Goal: Task Accomplishment & Management: Manage account settings

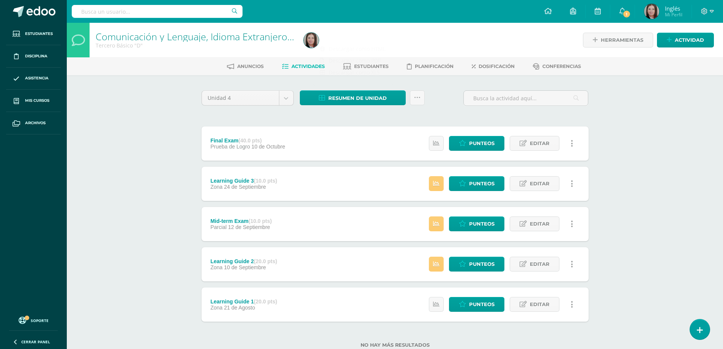
click at [188, 142] on div "Unidad 4 Unidad 1 Unidad 2 Unidad 3 Unidad 4 Resumen de unidad Subir actividade…" at bounding box center [394, 223] width 417 height 297
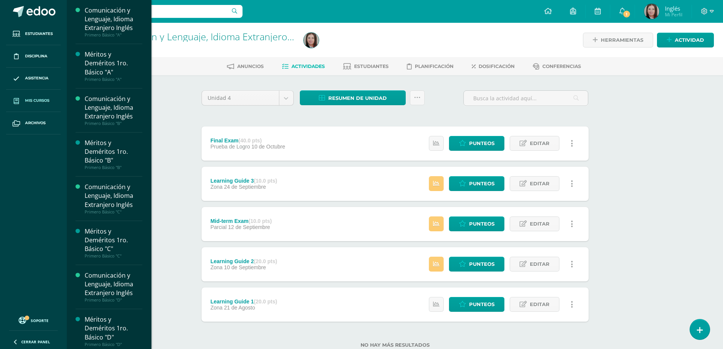
click at [34, 99] on span "Mis cursos" at bounding box center [37, 101] width 24 height 6
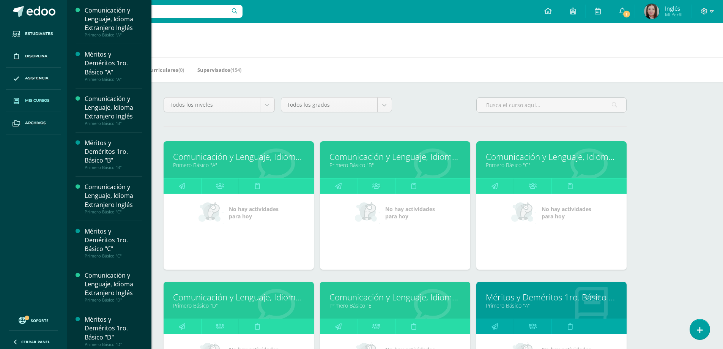
click at [353, 165] on link "Primero Básico "B"" at bounding box center [394, 164] width 131 height 7
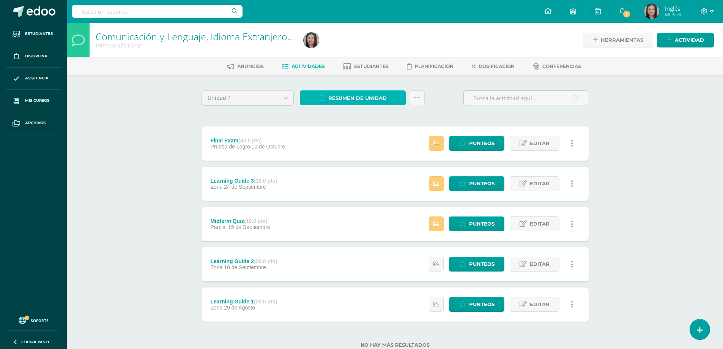
click at [362, 99] on span "Resumen de unidad" at bounding box center [357, 98] width 58 height 14
click at [373, 49] on link "Descargar como HTML" at bounding box center [352, 49] width 81 height 12
click at [84, 122] on div "Comunicación y Lenguaje, Idioma Extranjero Inglés Primero Básico "B" Herramient…" at bounding box center [395, 197] width 656 height 349
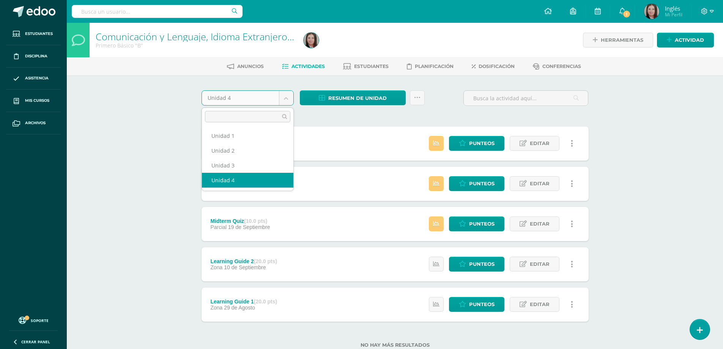
click at [285, 98] on body "Estudiantes Disciplina Asistencia Mis cursos Archivos Soporte Ayuda Reportar un…" at bounding box center [361, 186] width 723 height 372
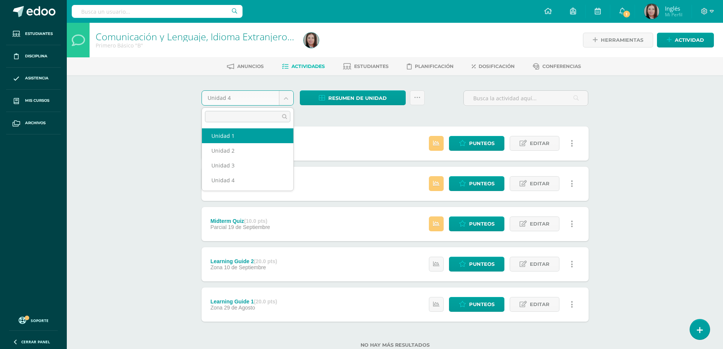
select select "Unidad 1"
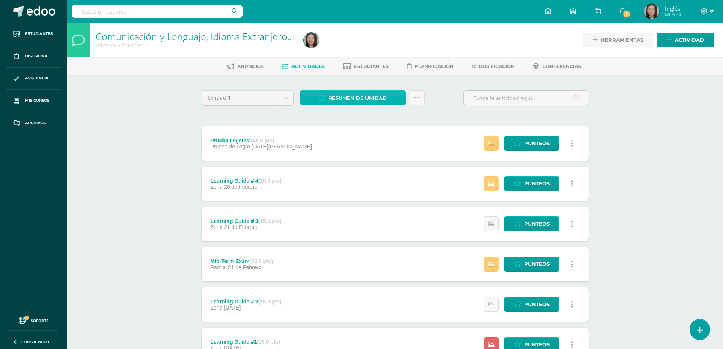
click at [336, 96] on span "Resumen de unidad" at bounding box center [357, 98] width 58 height 14
click at [369, 47] on link "Descargar como HTML" at bounding box center [352, 49] width 81 height 12
click at [249, 116] on div "Unidad 1 Unidad 1 Unidad 2 Unidad 3 Unidad 4 Resumen de unidad Enviar punteos a…" at bounding box center [394, 243] width 393 height 307
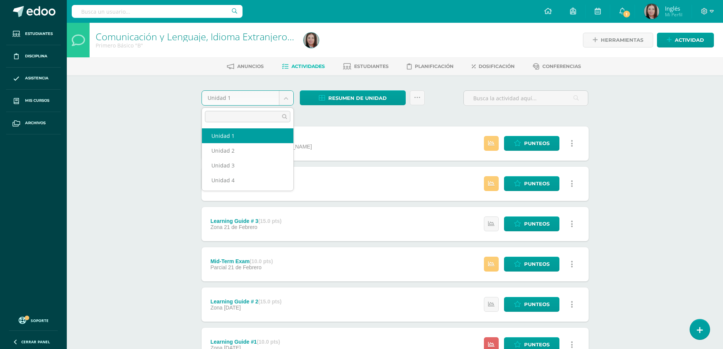
click at [288, 96] on body "Estudiantes Disciplina Asistencia Mis cursos Archivos Soporte Ayuda Reportar un…" at bounding box center [361, 206] width 723 height 412
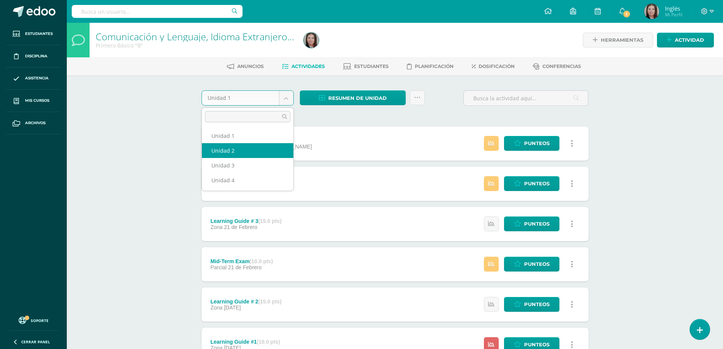
select select "Unidad 2"
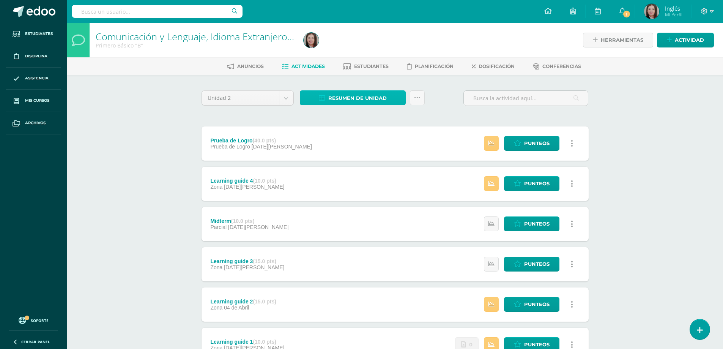
click at [356, 100] on span "Resumen de unidad" at bounding box center [357, 98] width 58 height 14
click at [357, 100] on span "Resumen de unidad" at bounding box center [357, 98] width 58 height 14
click at [359, 48] on link "Descargar como HTML" at bounding box center [352, 49] width 81 height 12
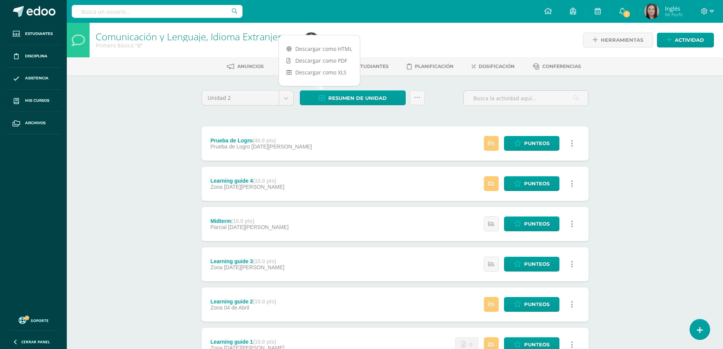
click at [232, 109] on div "Unidad 2 Unidad 1 Unidad 2 Unidad 3 Unidad 4" at bounding box center [247, 101] width 98 height 22
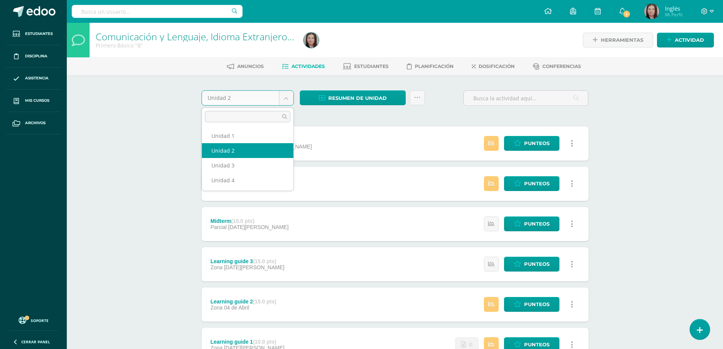
click at [286, 96] on body "Estudiantes Disciplina Asistencia Mis cursos Archivos Soporte Ayuda Reportar un…" at bounding box center [361, 206] width 723 height 412
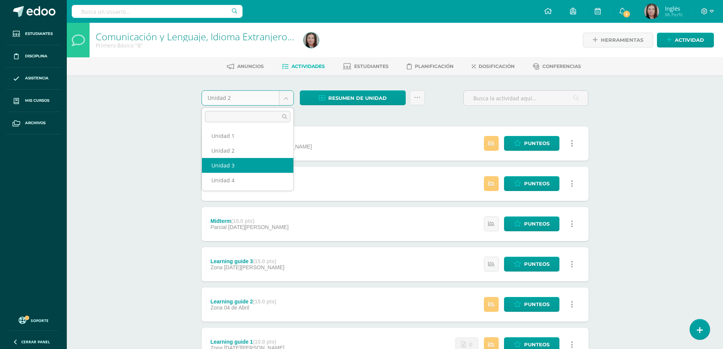
select select "Unidad 3"
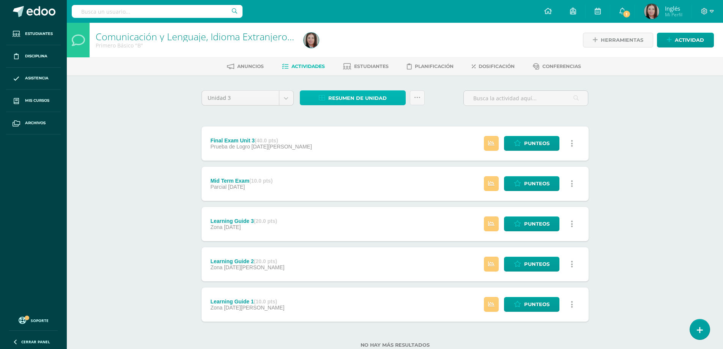
click at [351, 98] on span "Resumen de unidad" at bounding box center [357, 98] width 58 height 14
click at [363, 48] on link "Descargar como HTML" at bounding box center [352, 49] width 81 height 12
click at [637, 120] on div "Comunicación y Lenguaje, Idioma Extranjero Inglés Primero Básico "B" Herramient…" at bounding box center [395, 197] width 656 height 349
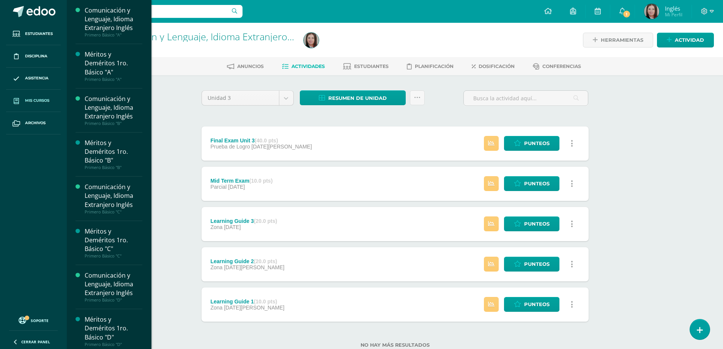
click at [30, 99] on span "Mis cursos" at bounding box center [37, 101] width 24 height 6
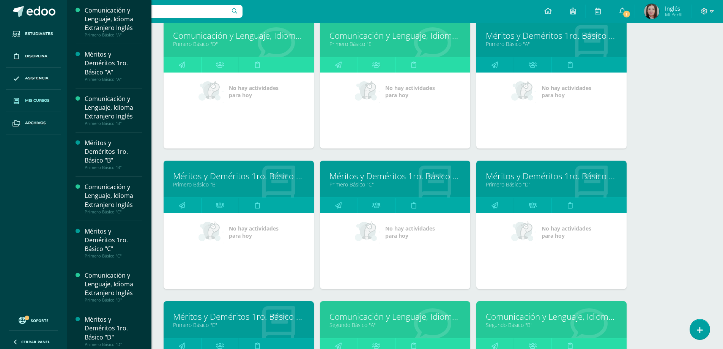
scroll to position [223, 0]
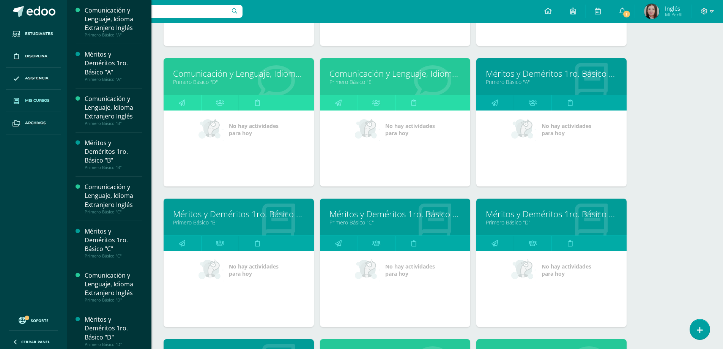
click at [344, 83] on link "Primero Básico "E"" at bounding box center [394, 81] width 131 height 7
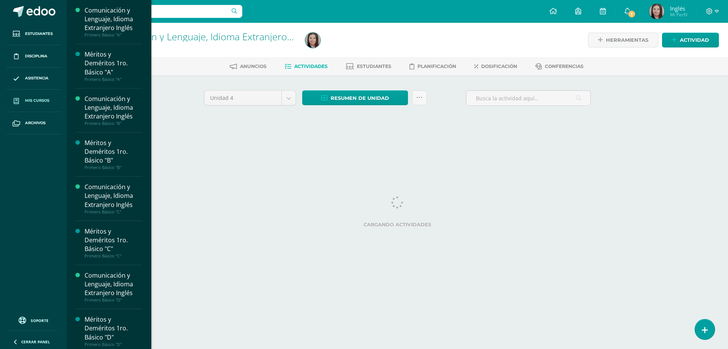
click at [34, 101] on span "Mis cursos" at bounding box center [37, 101] width 24 height 6
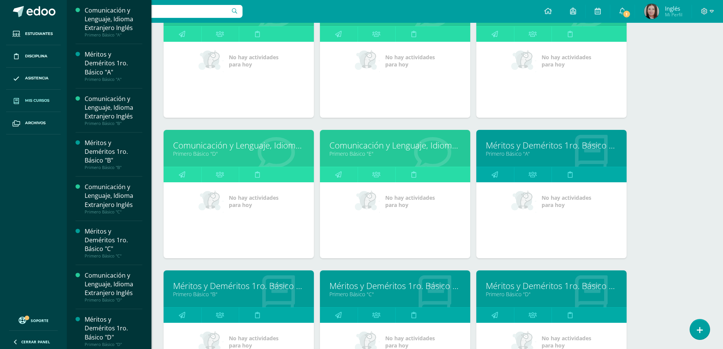
scroll to position [114, 0]
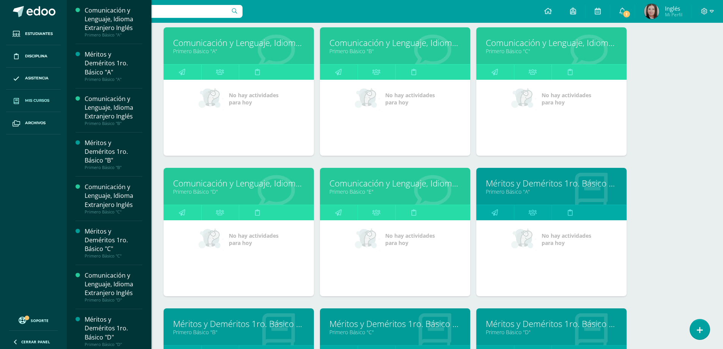
click at [363, 49] on link "Primero Básico "B"" at bounding box center [394, 50] width 131 height 7
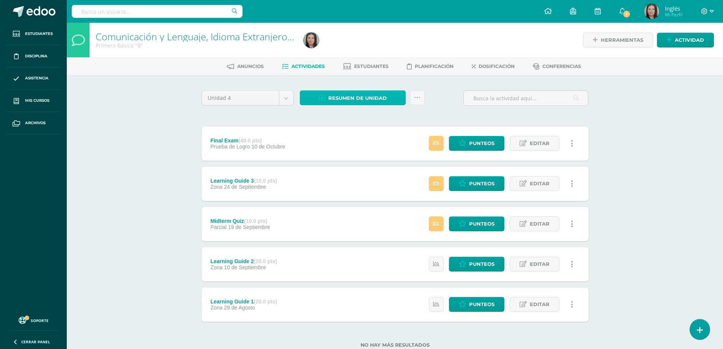
click at [381, 100] on span "Resumen de unidad" at bounding box center [357, 98] width 58 height 14
click at [349, 47] on link "Descargar como HTML" at bounding box center [352, 49] width 81 height 12
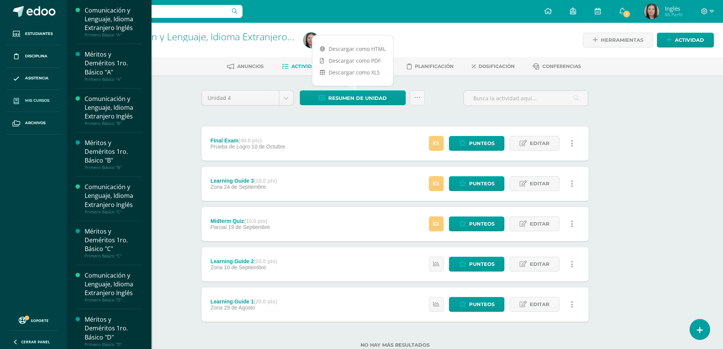
click at [33, 98] on span "Mis cursos" at bounding box center [37, 101] width 24 height 6
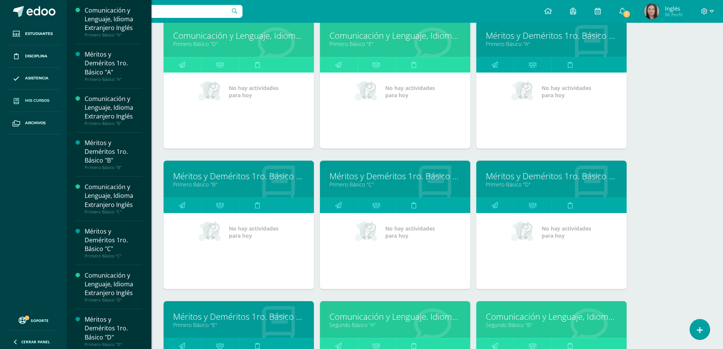
scroll to position [375, 0]
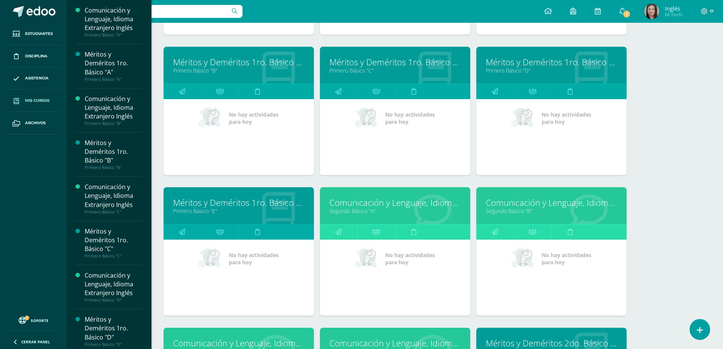
click at [352, 211] on link "Segundo Básico "A"" at bounding box center [394, 210] width 131 height 7
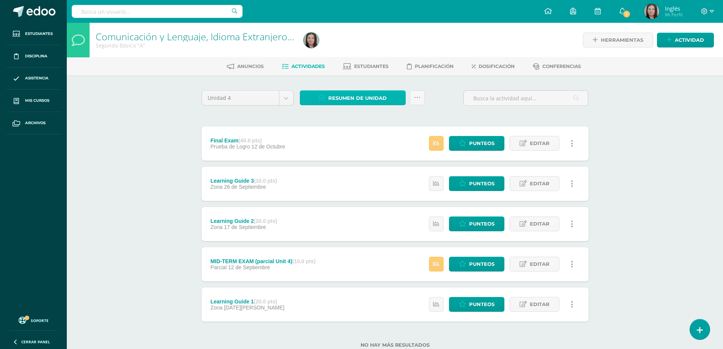
click at [351, 96] on span "Resumen de unidad" at bounding box center [357, 98] width 58 height 14
click at [377, 50] on link "Descargar como HTML" at bounding box center [352, 49] width 81 height 12
click at [284, 99] on body "Estudiantes Disciplina Asistencia Mis cursos Archivos Soporte Ayuda Reportar un…" at bounding box center [361, 186] width 723 height 372
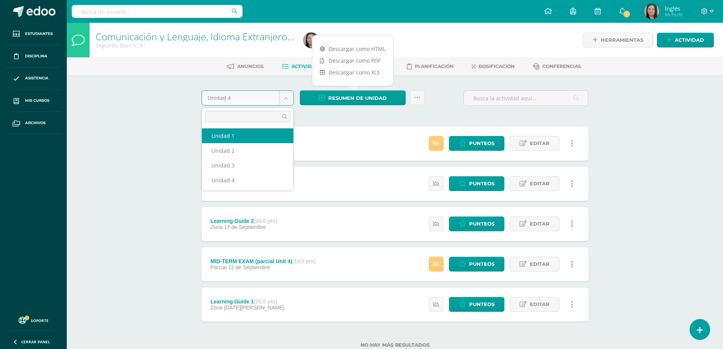
select select "Unidad 1"
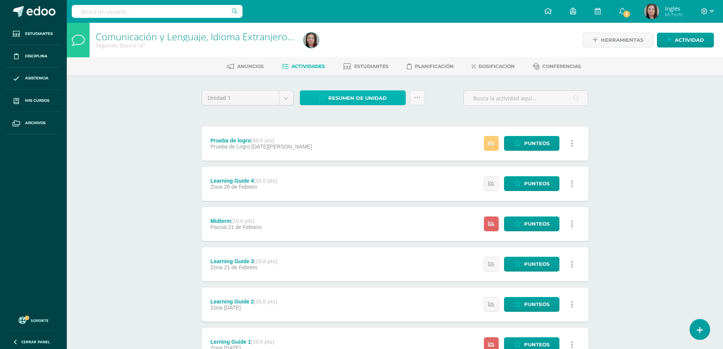
click at [354, 101] on span "Resumen de unidad" at bounding box center [357, 98] width 58 height 14
click at [363, 47] on link "Descargar como HTML" at bounding box center [352, 49] width 81 height 12
click at [286, 99] on body "Estudiantes Disciplina Asistencia Mis cursos Archivos Soporte Ayuda Reportar un…" at bounding box center [361, 206] width 723 height 412
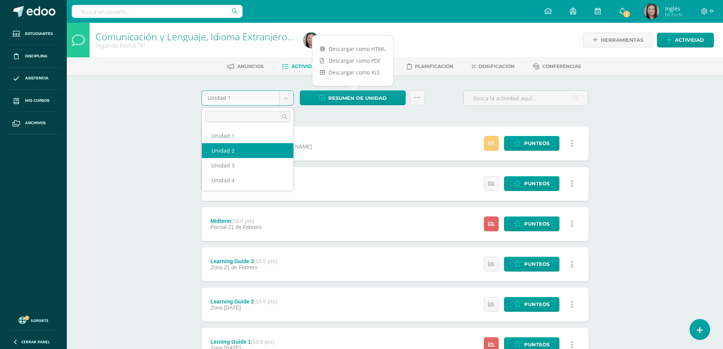
select select "Unidad 2"
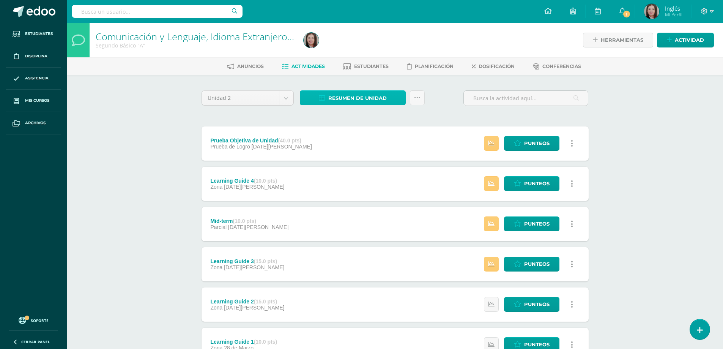
click at [371, 96] on span "Resumen de unidad" at bounding box center [357, 98] width 58 height 14
click at [364, 47] on link "Descargar como HTML" at bounding box center [352, 49] width 81 height 12
click at [351, 113] on div "Unidad 2 Unidad 1 Unidad 2 Unidad 3 Unidad 4 Resumen de unidad Enviar punteos a…" at bounding box center [394, 243] width 393 height 307
click at [286, 98] on body "Estudiantes Disciplina Asistencia Mis cursos Archivos Soporte Ayuda Reportar un…" at bounding box center [361, 206] width 723 height 412
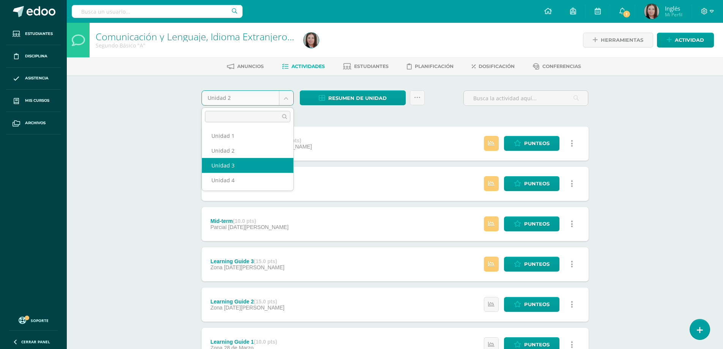
select select "Unidad 3"
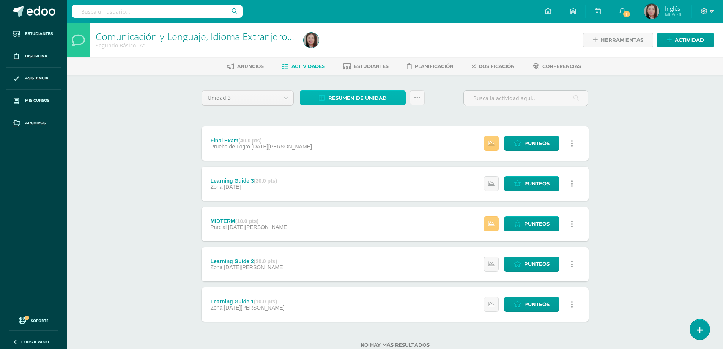
click at [350, 98] on span "Resumen de unidad" at bounding box center [357, 98] width 58 height 14
click at [353, 48] on link "Descargar como HTML" at bounding box center [352, 49] width 81 height 12
click at [286, 101] on body "Estudiantes Disciplina Asistencia Mis cursos Archivos Soporte Ayuda Reportar un…" at bounding box center [361, 186] width 723 height 372
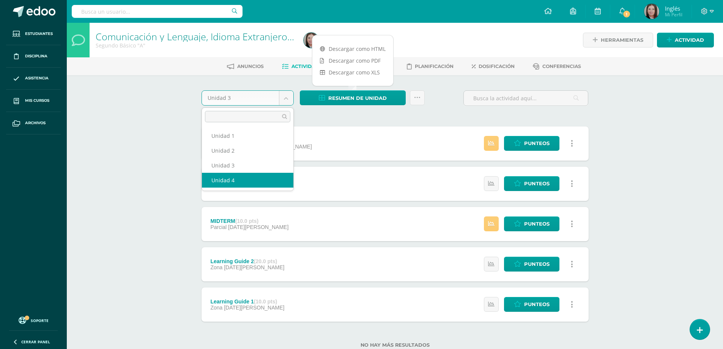
select select "Unidad 4"
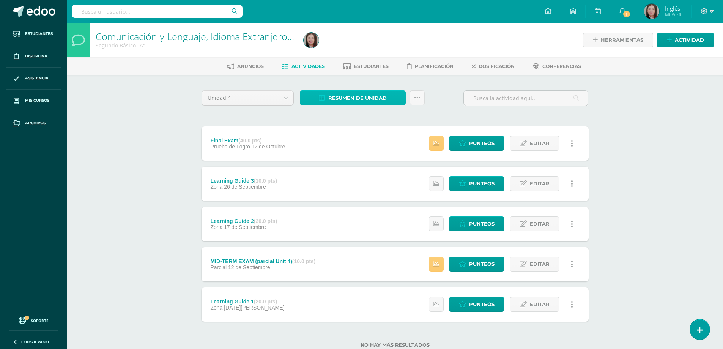
click at [374, 99] on span "Resumen de unidad" at bounding box center [357, 98] width 58 height 14
click at [380, 48] on link "Descargar como HTML" at bounding box center [352, 49] width 81 height 12
click at [132, 150] on div "Comunicación y Lenguaje, Idioma Extranjero Inglés Segundo Básico "A" Herramient…" at bounding box center [395, 197] width 656 height 349
click at [132, 142] on div "Comunicación y Lenguaje, Idioma Extranjero Inglés Segundo Básico "A" Herramient…" at bounding box center [395, 197] width 656 height 349
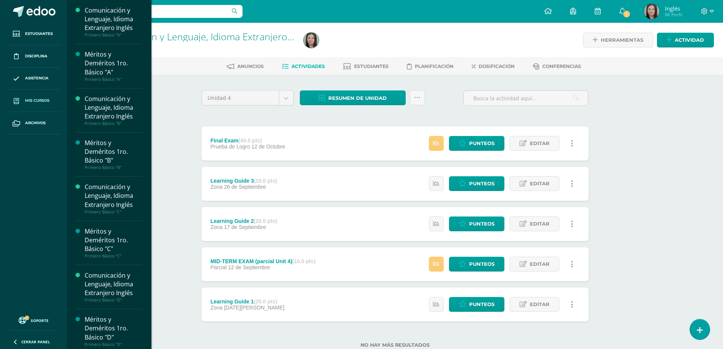
click at [38, 99] on span "Mis cursos" at bounding box center [37, 101] width 24 height 6
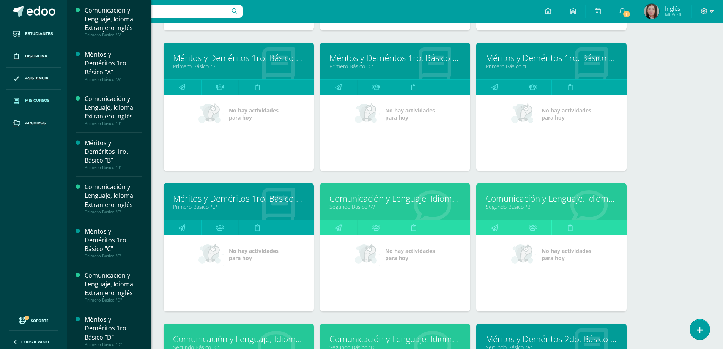
scroll to position [417, 0]
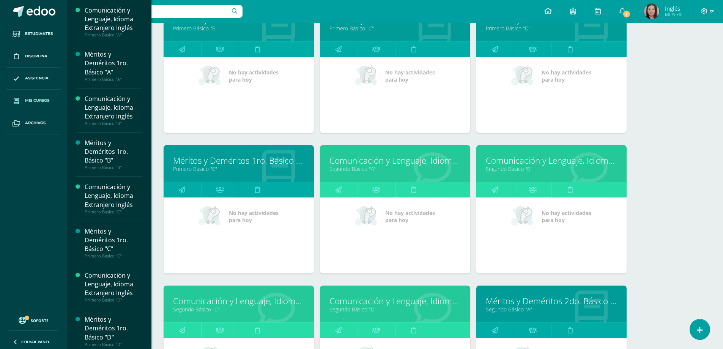
click at [509, 169] on link "Segundo Básico "B"" at bounding box center [551, 168] width 131 height 7
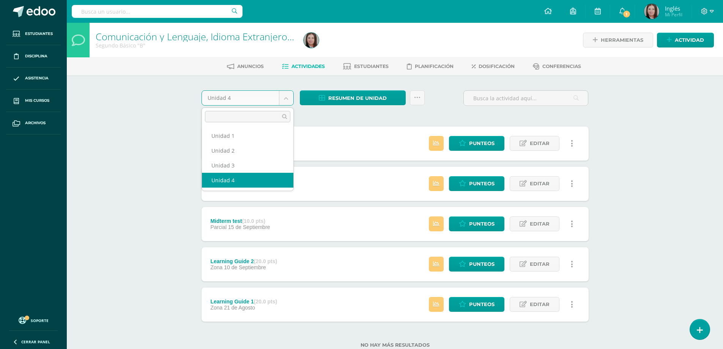
click at [286, 94] on body "Estudiantes Disciplina Asistencia Mis cursos Archivos Soporte Ayuda Reportar un…" at bounding box center [361, 186] width 723 height 372
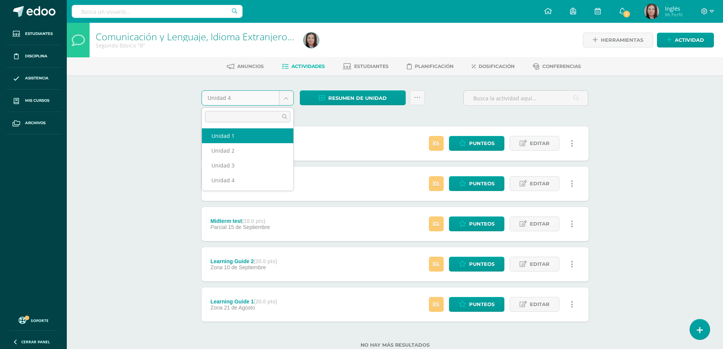
select select "Unidad 1"
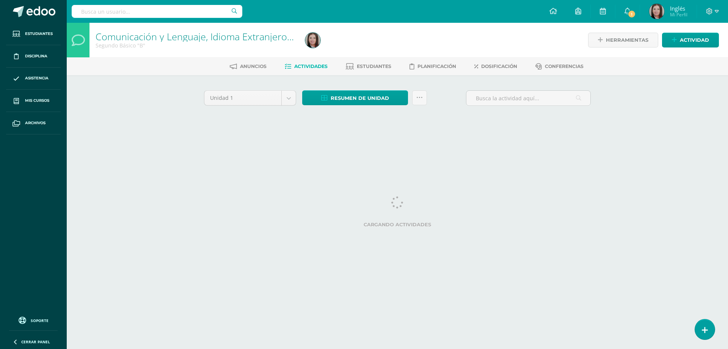
drag, startPoint x: 0, startPoint y: 0, endPoint x: 473, endPoint y: 141, distance: 493.7
click at [473, 141] on div "Unidad 1 Unidad 1 Unidad 2 Unidad 3 Unidad 4 Resumen de unidad Descargar como H…" at bounding box center [397, 108] width 417 height 66
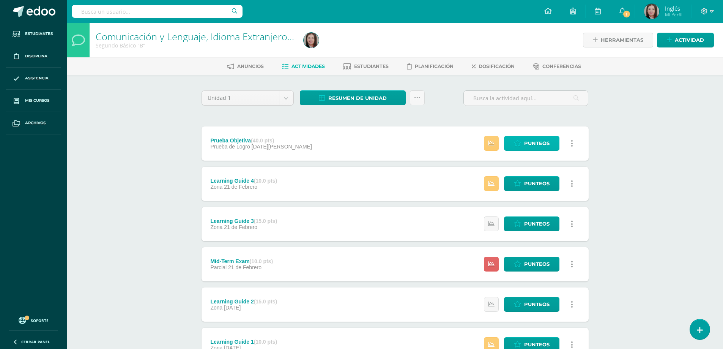
click at [538, 144] on span "Punteos" at bounding box center [536, 143] width 25 height 14
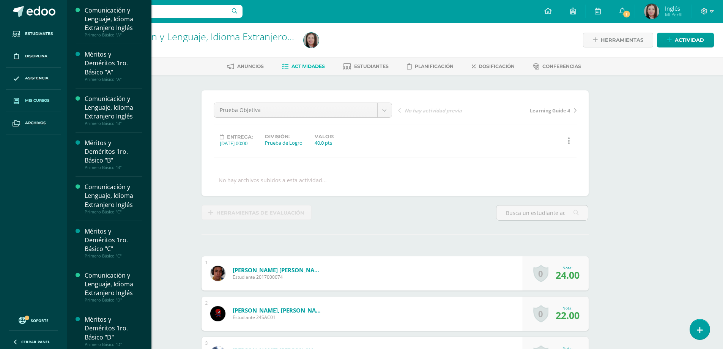
click at [41, 99] on span "Mis cursos" at bounding box center [37, 101] width 24 height 6
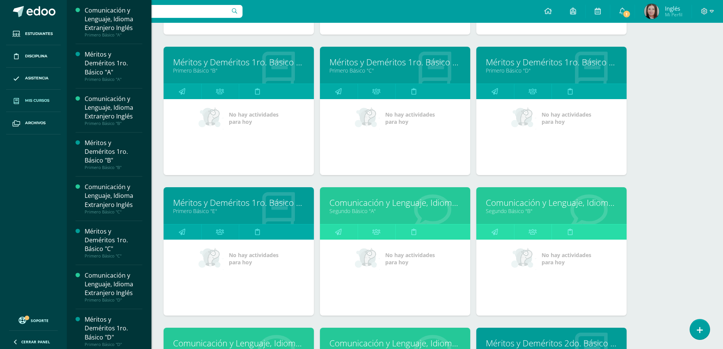
scroll to position [413, 0]
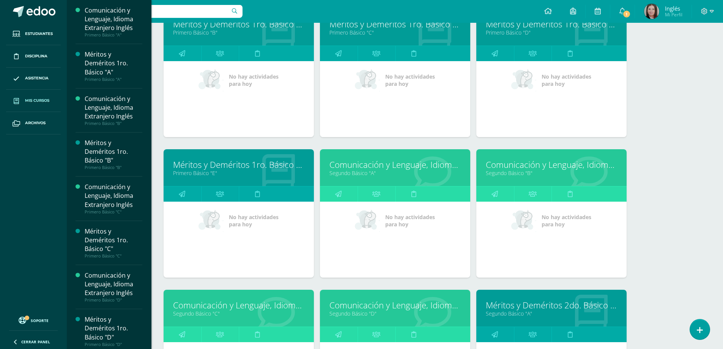
click at [507, 171] on link "Segundo Básico "B"" at bounding box center [551, 172] width 131 height 7
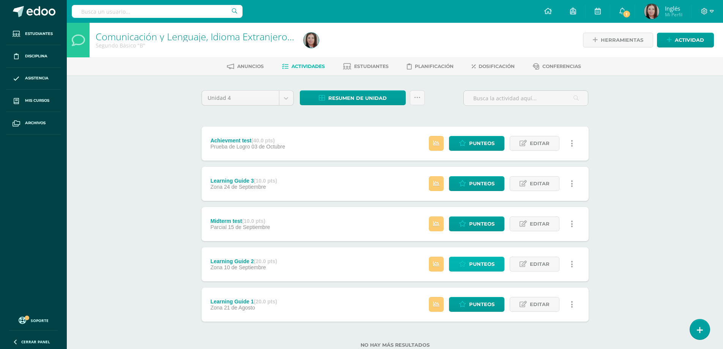
click at [486, 266] on span "Punteos" at bounding box center [481, 264] width 25 height 14
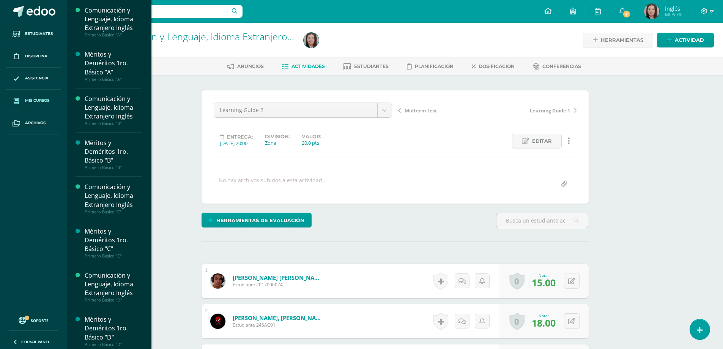
click at [39, 101] on span "Mis cursos" at bounding box center [37, 101] width 24 height 6
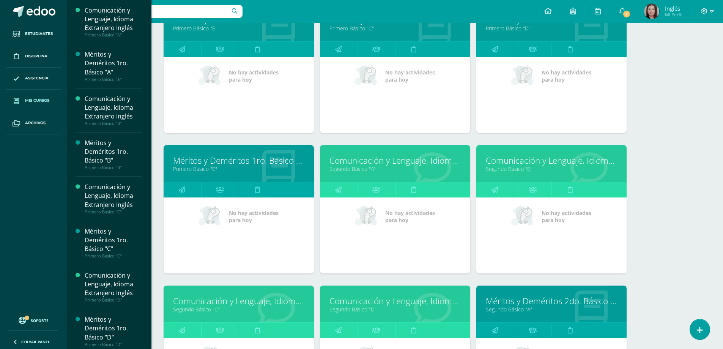
scroll to position [455, 0]
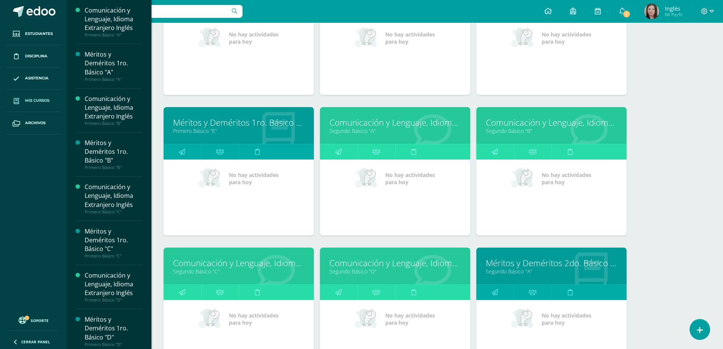
click at [500, 129] on link "Segundo Básico "B"" at bounding box center [551, 130] width 131 height 7
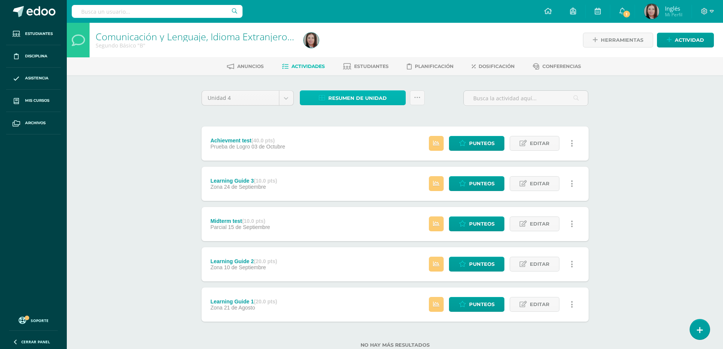
click at [340, 95] on span "Resumen de unidad" at bounding box center [357, 98] width 58 height 14
click at [357, 49] on link "Descargar como HTML" at bounding box center [352, 49] width 81 height 12
click at [126, 150] on div "Comunicación y Lenguaje, Idioma Extranjero Inglés Segundo Básico "B" Herramient…" at bounding box center [395, 197] width 656 height 349
click at [343, 98] on span "Resumen de unidad" at bounding box center [357, 98] width 58 height 14
click at [341, 49] on link "Descargar como HTML" at bounding box center [352, 49] width 81 height 12
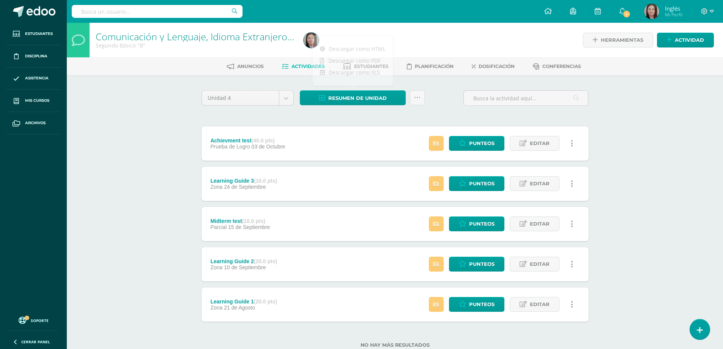
click at [95, 119] on div "Comunicación y Lenguaje, Idioma Extranjero Inglés Segundo Básico "B" Herramient…" at bounding box center [395, 197] width 656 height 349
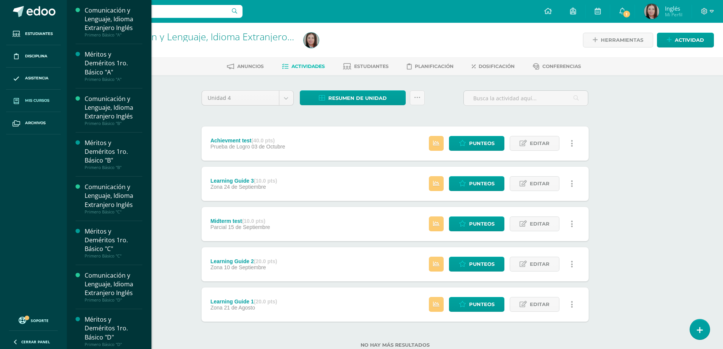
click at [41, 99] on span "Mis cursos" at bounding box center [37, 101] width 24 height 6
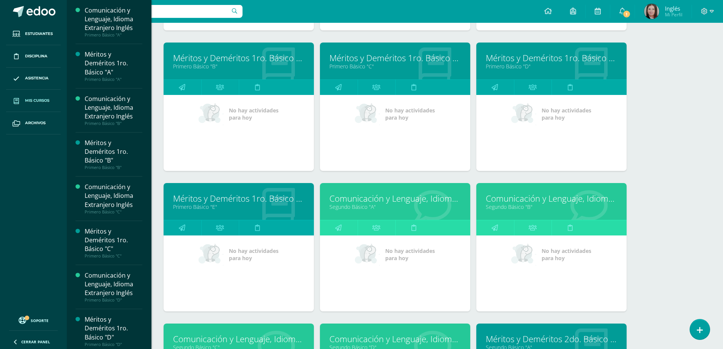
scroll to position [455, 0]
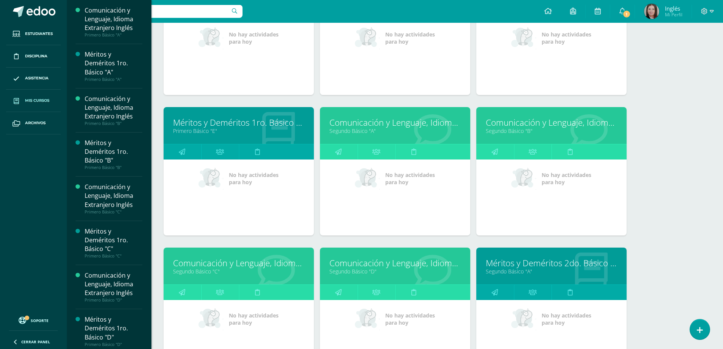
click at [209, 272] on link "Segundo Básico "C"" at bounding box center [238, 270] width 131 height 7
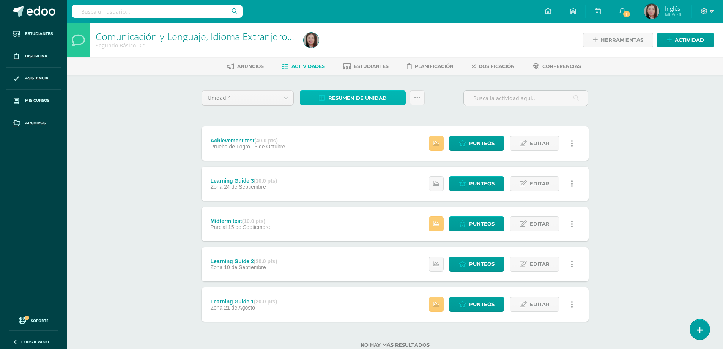
click at [355, 100] on span "Resumen de unidad" at bounding box center [357, 98] width 58 height 14
click at [374, 46] on link "Descargar como HTML" at bounding box center [352, 49] width 81 height 12
click at [286, 98] on body "Estudiantes Disciplina Asistencia Mis cursos Archivos Soporte Ayuda Reportar un…" at bounding box center [361, 186] width 723 height 372
click at [317, 112] on div "Resumen de unidad Subir actividades en masa Enviar punteos a revision Historial…" at bounding box center [362, 101] width 131 height 22
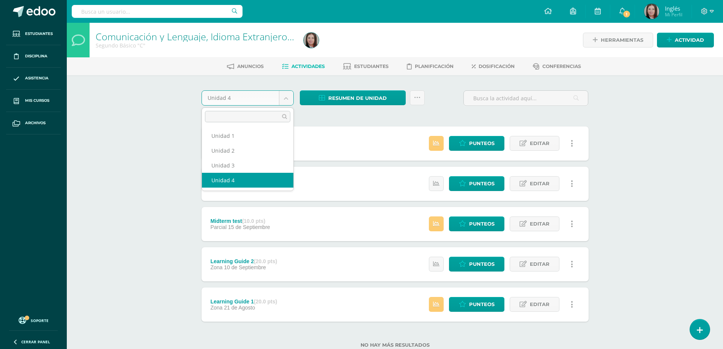
click at [283, 101] on body "Estudiantes Disciplina Asistencia Mis cursos Archivos Soporte Ayuda Reportar un…" at bounding box center [361, 186] width 723 height 372
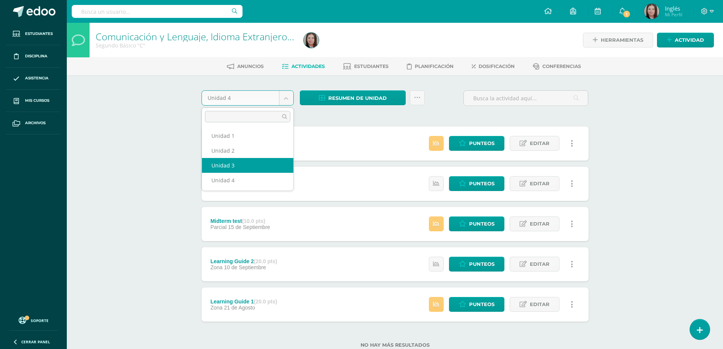
select select "Unidad 3"
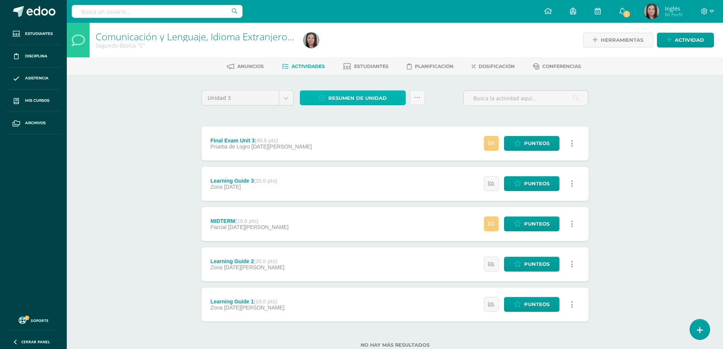
click at [375, 93] on span "Resumen de unidad" at bounding box center [357, 98] width 58 height 14
click at [365, 48] on link "Descargar como HTML" at bounding box center [352, 49] width 81 height 12
click at [283, 96] on body "Estudiantes Disciplina Asistencia Mis cursos Archivos Soporte Ayuda Reportar un…" at bounding box center [361, 186] width 723 height 372
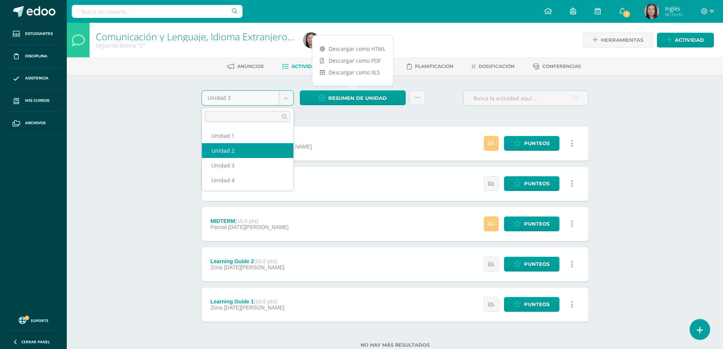
select select "Unidad 2"
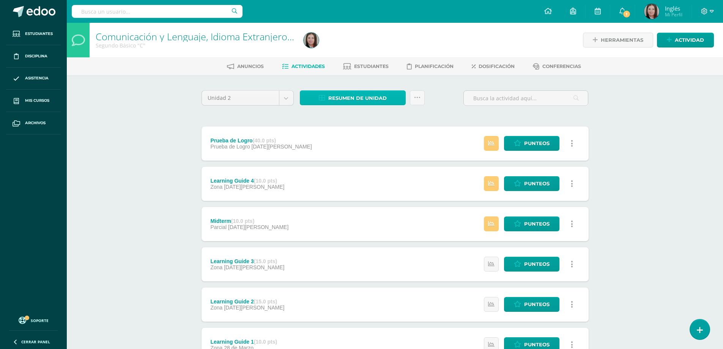
click at [354, 94] on span "Resumen de unidad" at bounding box center [357, 98] width 58 height 14
click at [362, 46] on link "Descargar como HTML" at bounding box center [352, 49] width 81 height 12
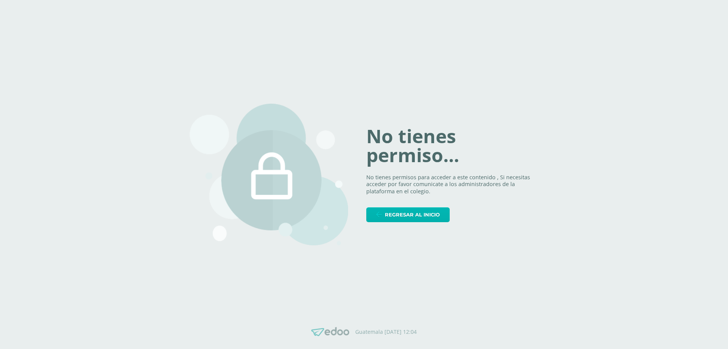
click at [399, 218] on span "Regresar al inicio" at bounding box center [412, 215] width 55 height 14
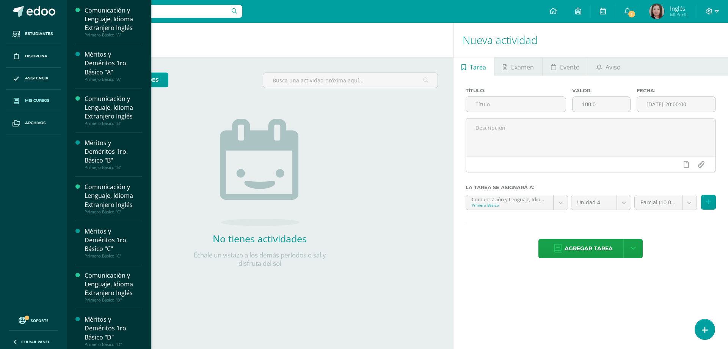
click at [36, 100] on span "Mis cursos" at bounding box center [37, 101] width 24 height 6
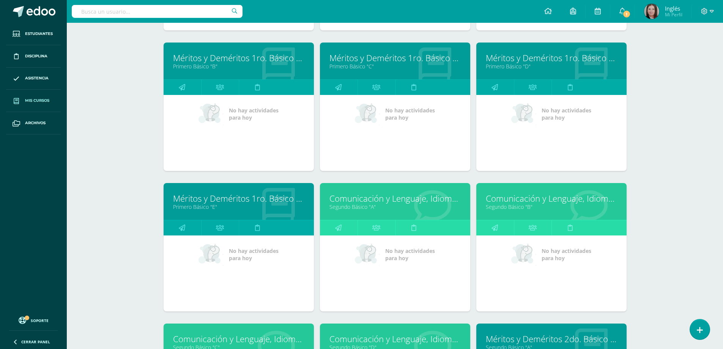
scroll to position [493, 0]
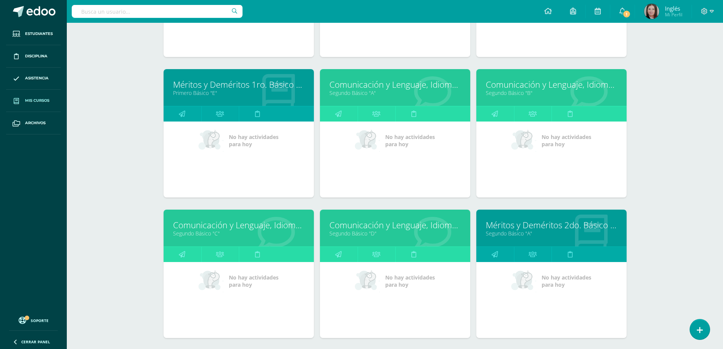
click at [193, 231] on link "Segundo Básico "C"" at bounding box center [238, 233] width 131 height 7
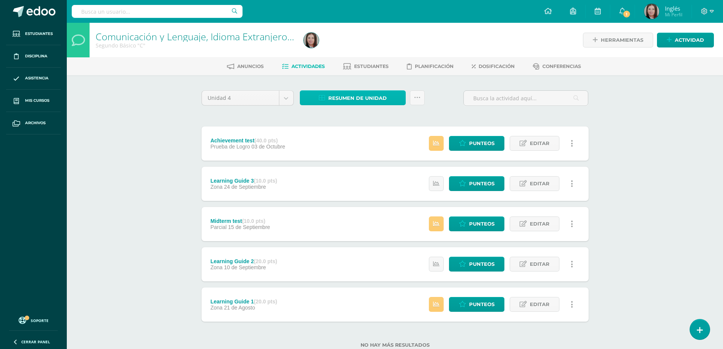
click at [334, 99] on span "Resumen de unidad" at bounding box center [357, 98] width 58 height 14
click at [364, 50] on link "Descargar como HTML" at bounding box center [352, 49] width 81 height 12
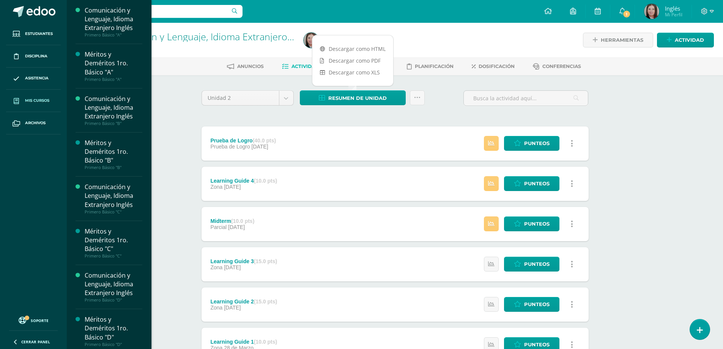
click at [33, 98] on span "Mis cursos" at bounding box center [37, 101] width 24 height 6
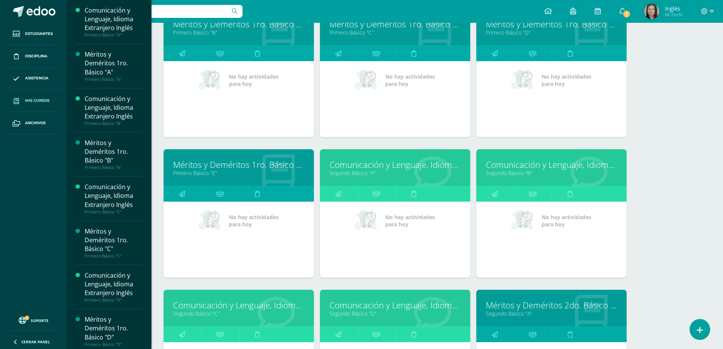
scroll to position [489, 0]
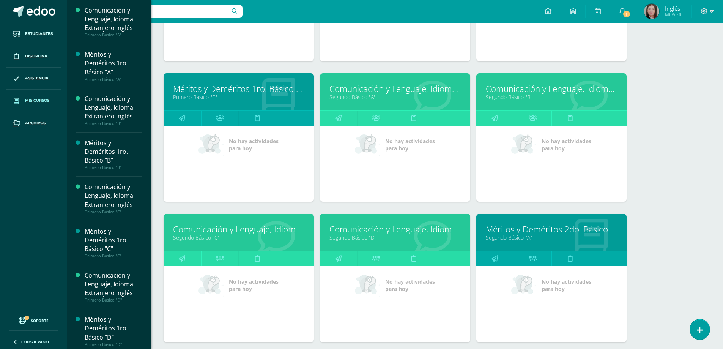
click at [345, 237] on link "Segundo Básico "D"" at bounding box center [394, 237] width 131 height 7
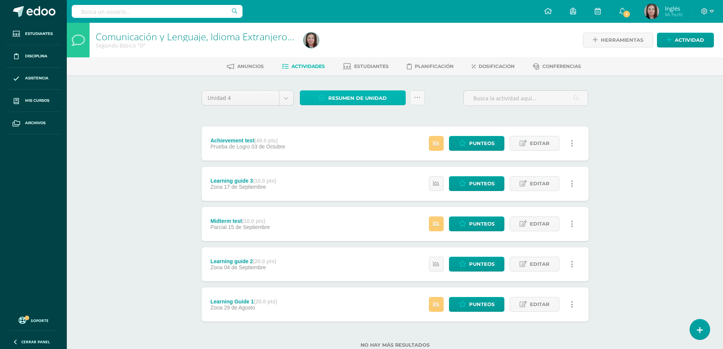
click at [345, 96] on span "Resumen de unidad" at bounding box center [357, 98] width 58 height 14
click at [374, 50] on link "Descargar como HTML" at bounding box center [352, 49] width 81 height 12
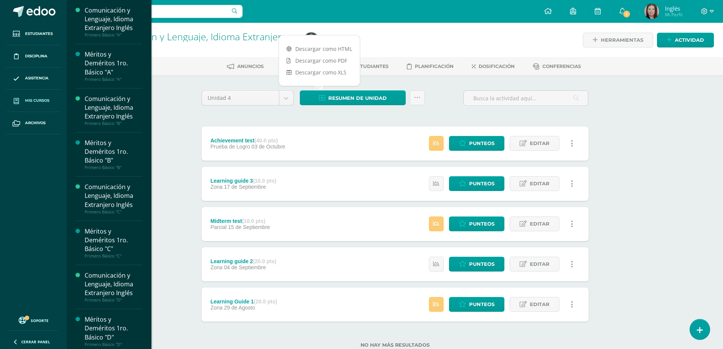
click at [40, 99] on span "Mis cursos" at bounding box center [37, 101] width 24 height 6
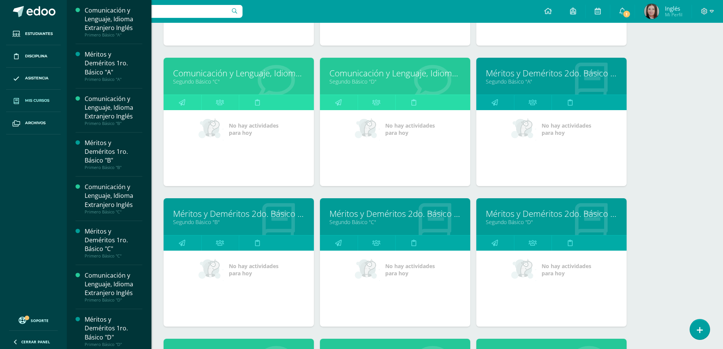
scroll to position [759, 0]
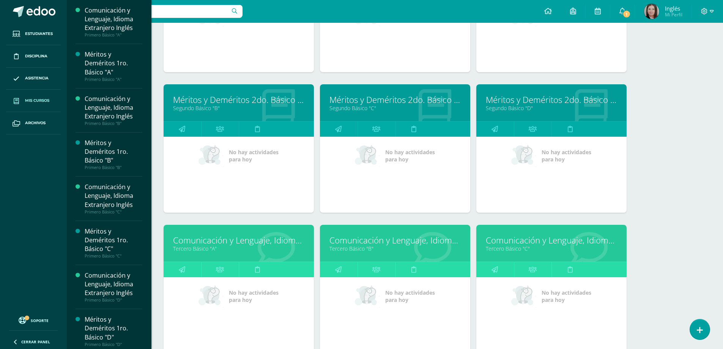
click at [198, 247] on link "Tercero Básico "A"" at bounding box center [238, 248] width 131 height 7
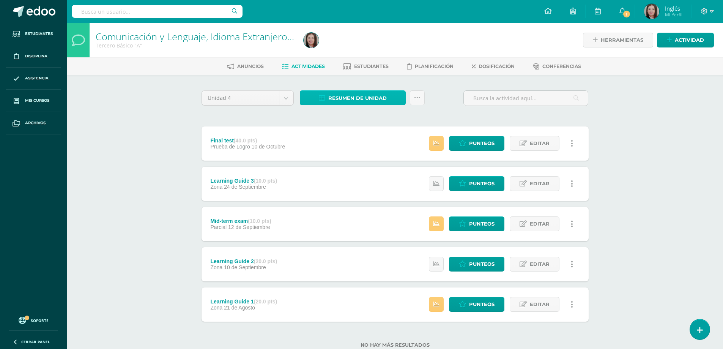
click at [328, 96] on link "Resumen de unidad" at bounding box center [353, 97] width 106 height 15
click at [354, 47] on link "Descargar como HTML" at bounding box center [352, 49] width 81 height 12
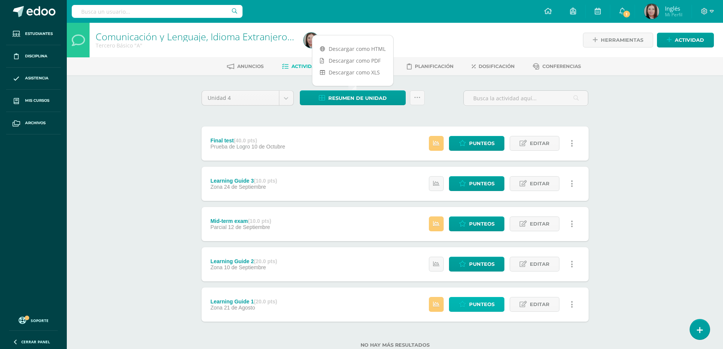
click at [479, 306] on span "Punteos" at bounding box center [481, 304] width 25 height 14
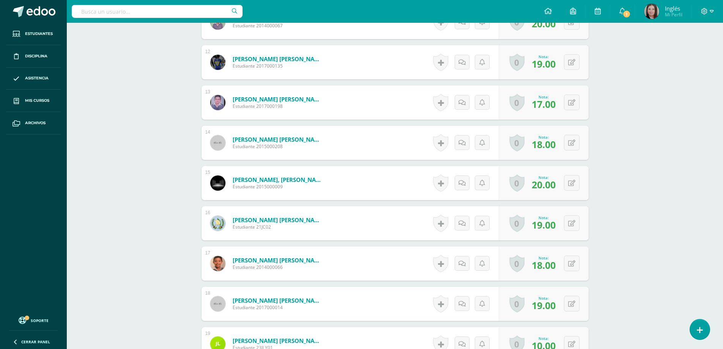
scroll to position [728, 0]
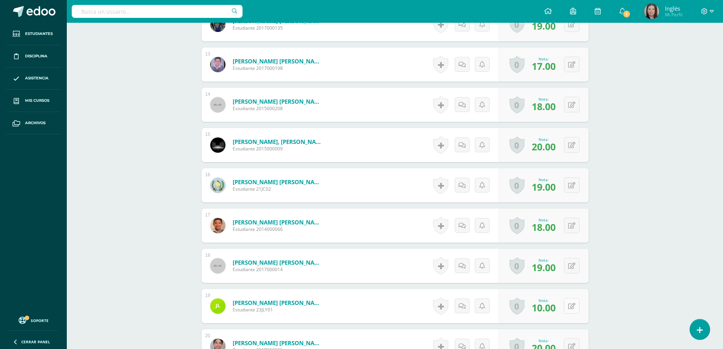
click at [566, 304] on div "0 [GEOGRAPHIC_DATA] Logros obtenidos Aún no hay logros agregados Nota: 10.00" at bounding box center [544, 306] width 90 height 34
click at [574, 305] on icon at bounding box center [577, 305] width 8 height 6
type input "17"
click at [557, 309] on icon at bounding box center [556, 308] width 7 height 6
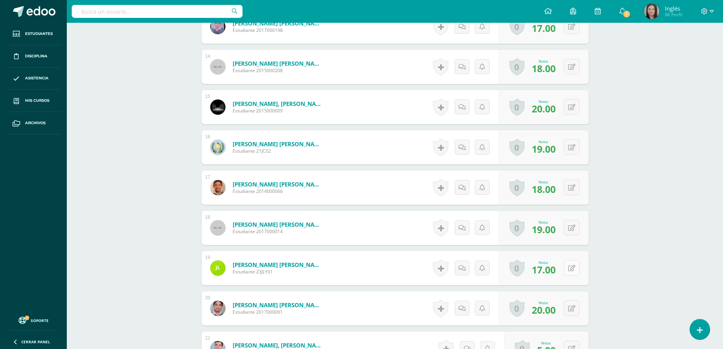
click at [571, 265] on icon at bounding box center [571, 268] width 7 height 6
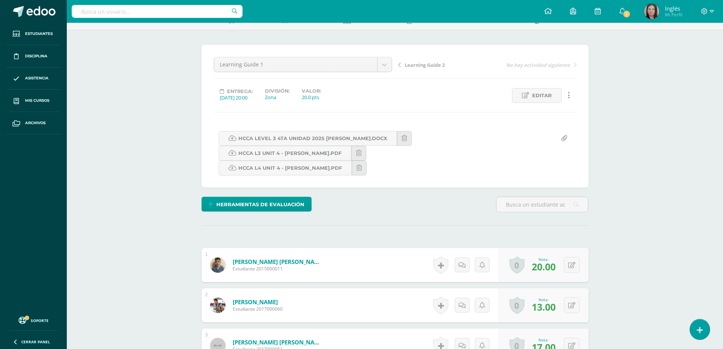
scroll to position [0, 0]
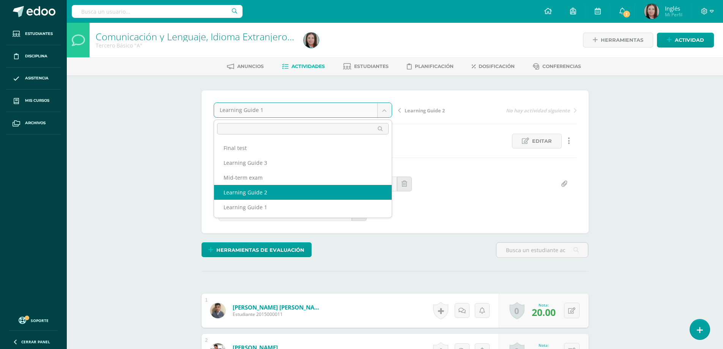
select select "/dashboard/teacher/grade-activity/179007/"
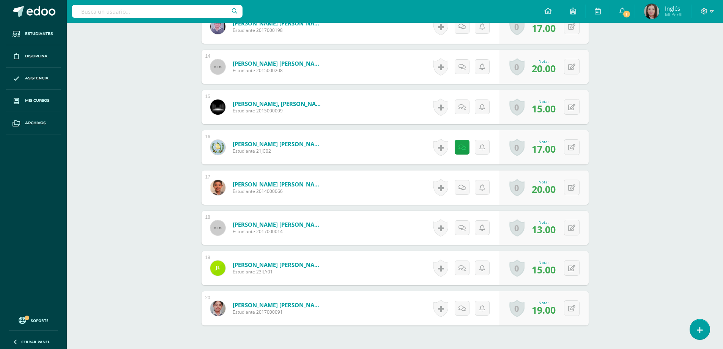
scroll to position [775, 0]
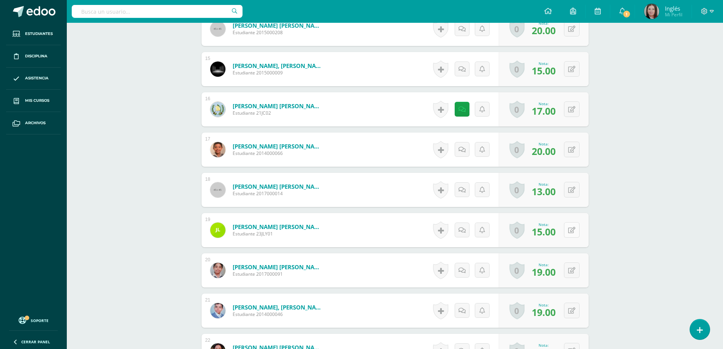
click at [572, 230] on icon at bounding box center [571, 230] width 7 height 6
type input "18"
click at [558, 234] on icon at bounding box center [556, 232] width 7 height 6
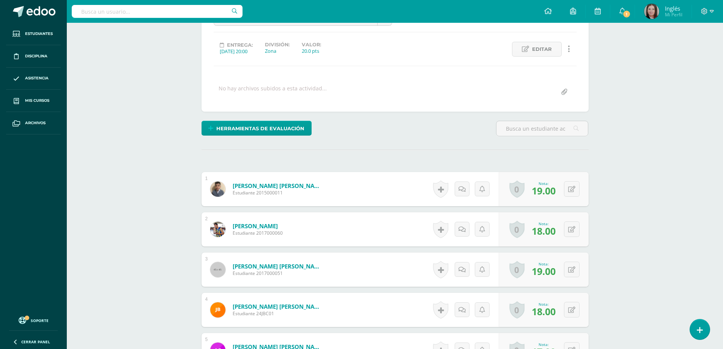
scroll to position [0, 0]
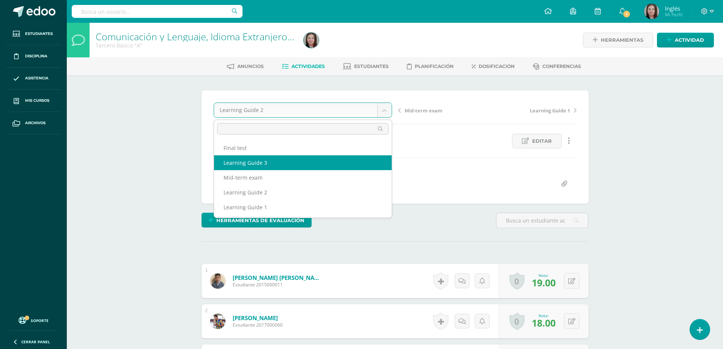
select select "/dashboard/teacher/grade-activity/179008/"
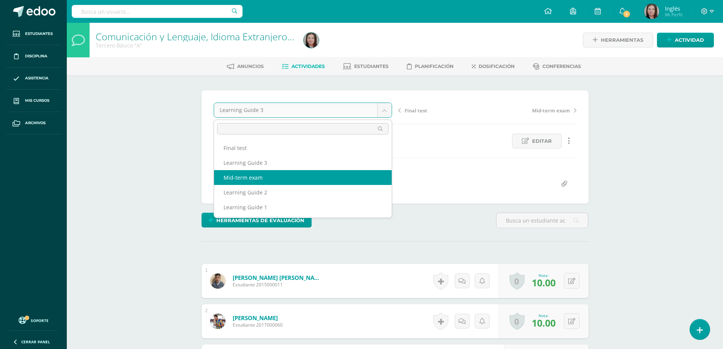
select select "/dashboard/teacher/grade-activity/180128/"
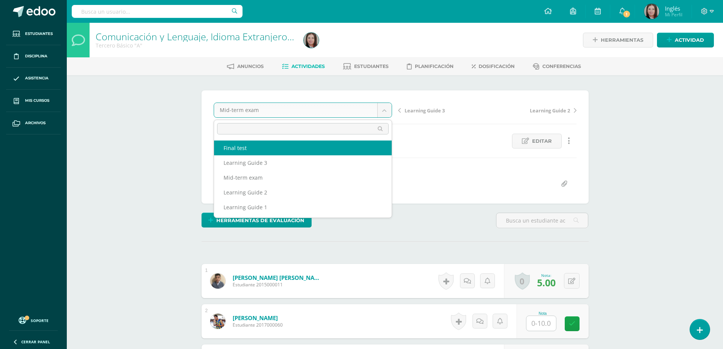
select select "/dashboard/teacher/grade-activity/180129/"
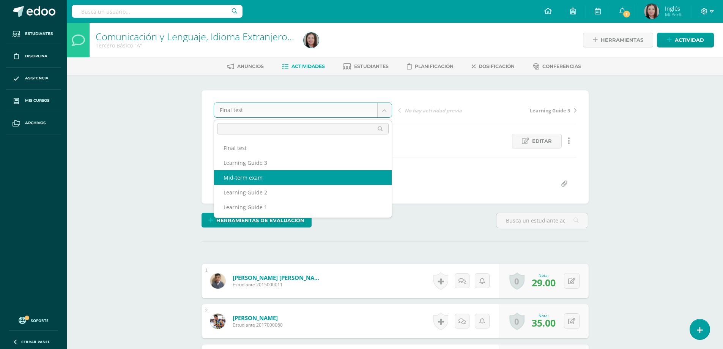
click at [273, 178] on div "No hay archivos subidos a esta actividad..." at bounding box center [273, 183] width 108 height 15
select select "/dashboard/teacher/grade-activity/180128/"
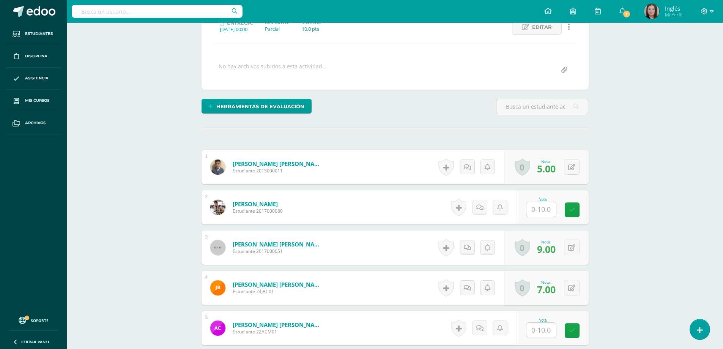
scroll to position [190, 0]
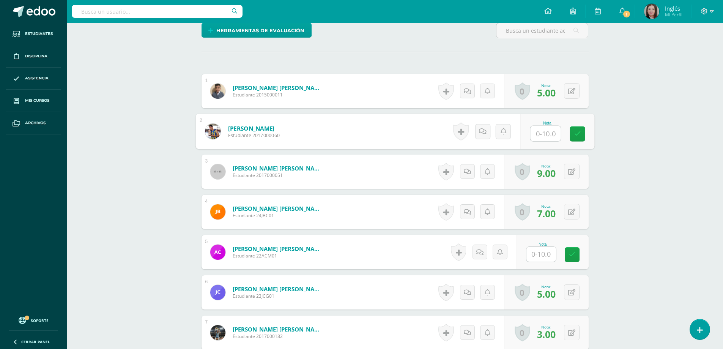
click at [536, 135] on input "text" at bounding box center [545, 133] width 30 height 15
type input "0"
click at [546, 258] on input "text" at bounding box center [541, 254] width 30 height 15
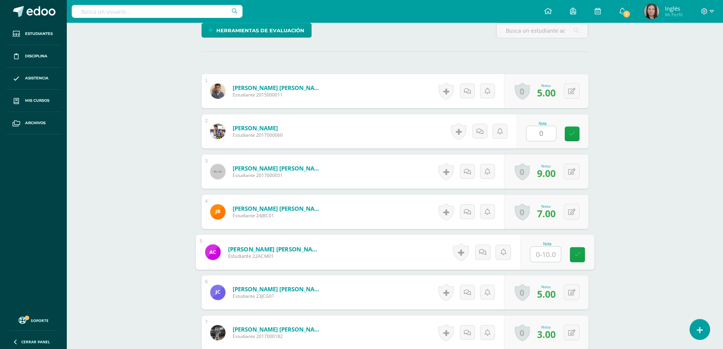
type input "0"
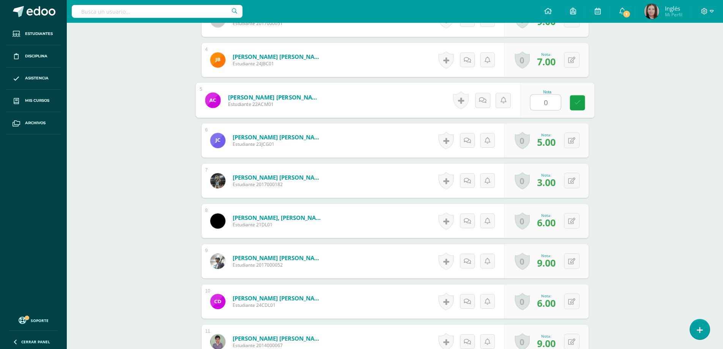
scroll to position [304, 0]
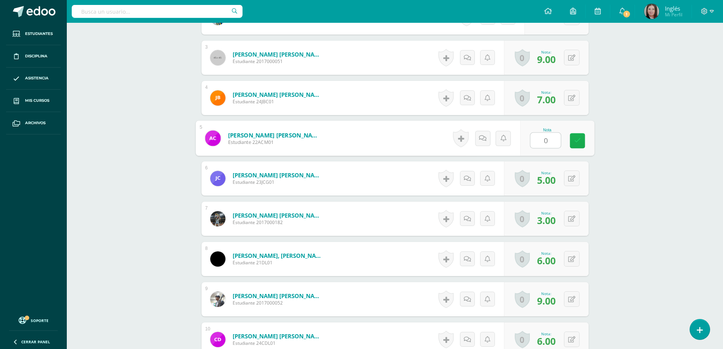
click at [576, 145] on link at bounding box center [576, 140] width 15 height 15
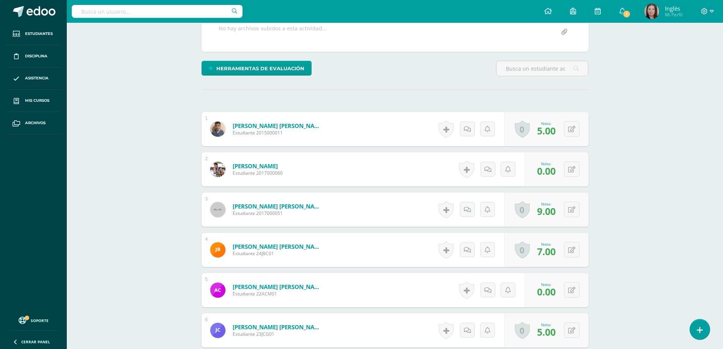
scroll to position [0, 0]
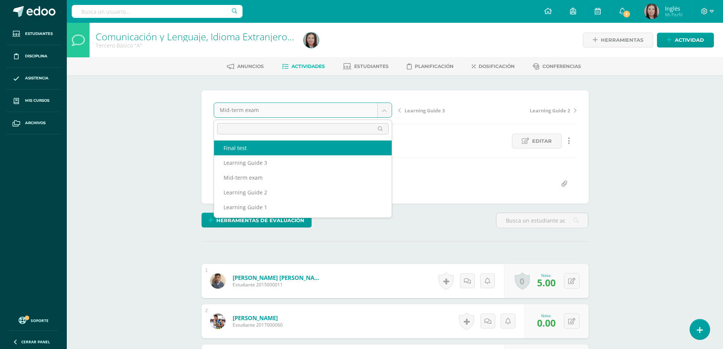
select select "/dashboard/teacher/grade-activity/180129/"
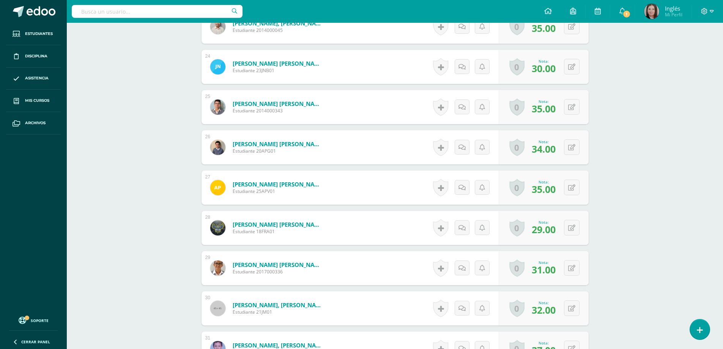
scroll to position [1215, 0]
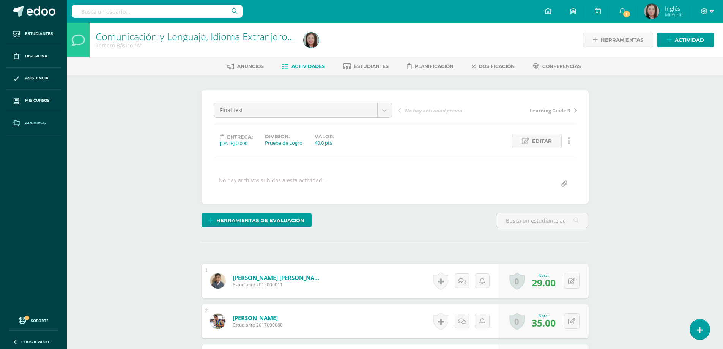
scroll to position [0, 0]
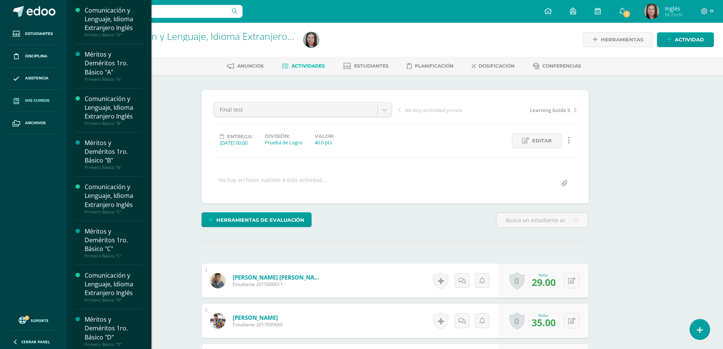
click at [39, 101] on span "Mis cursos" at bounding box center [37, 101] width 24 height 6
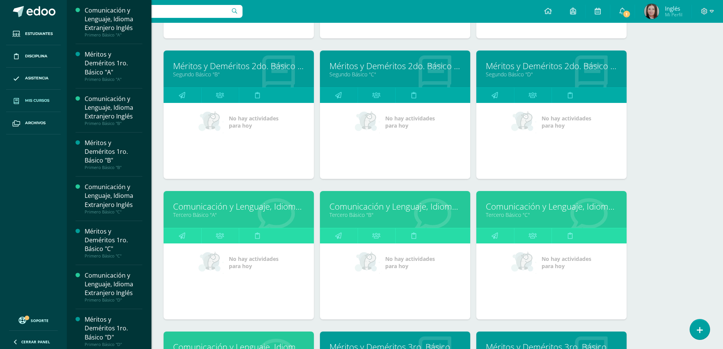
scroll to position [830, 0]
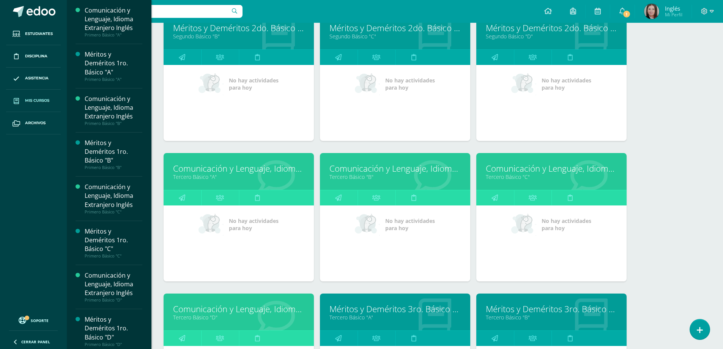
click at [191, 174] on link "Tercero Básico "A"" at bounding box center [238, 176] width 131 height 7
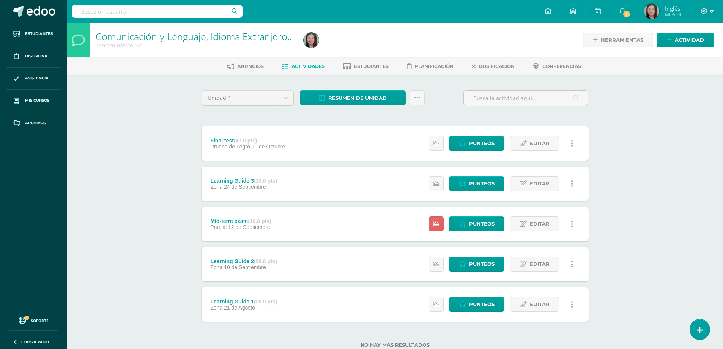
scroll to position [23, 0]
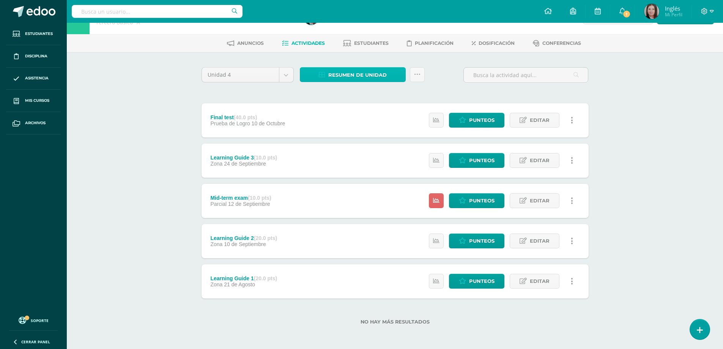
click at [349, 75] on span "Resumen de unidad" at bounding box center [357, 75] width 58 height 14
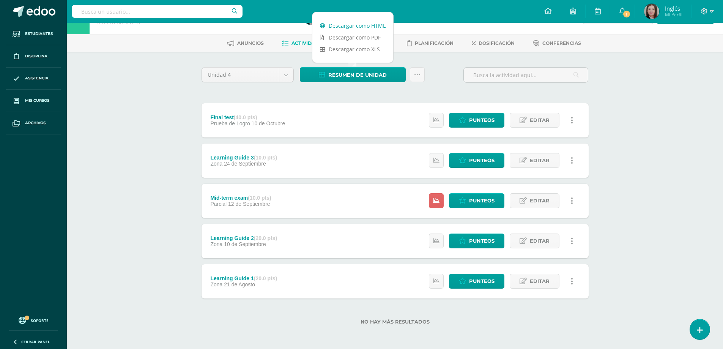
click at [360, 27] on link "Descargar como HTML" at bounding box center [352, 26] width 81 height 12
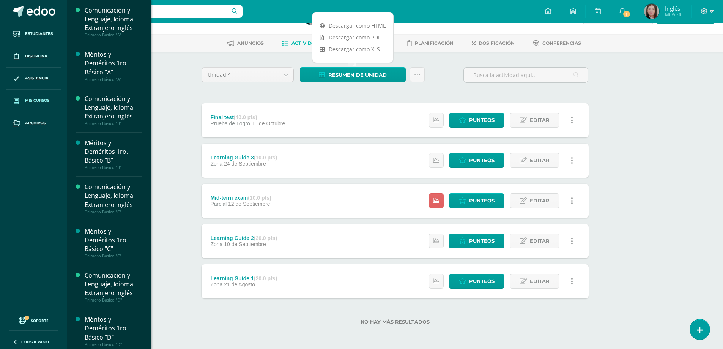
click at [42, 99] on span "Mis cursos" at bounding box center [37, 101] width 24 height 6
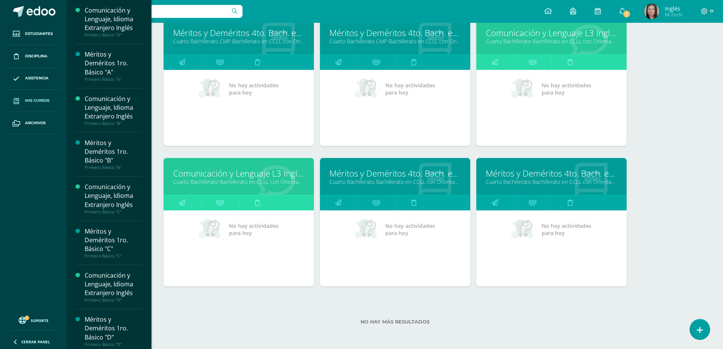
scroll to position [1489, 0]
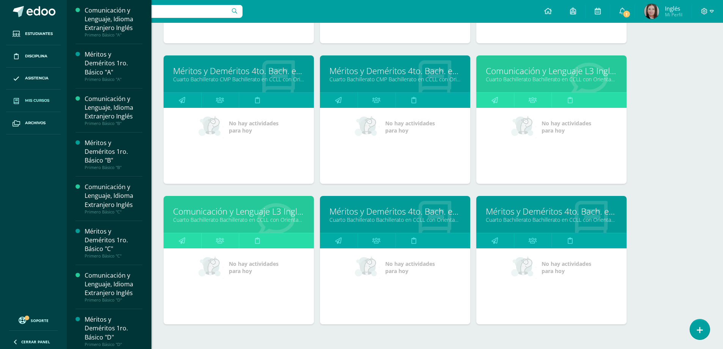
click at [514, 80] on link "Cuarto Bachillerato Bachillerato en CCLL con Orientación en Diseño Gráfico "A"" at bounding box center [551, 78] width 131 height 7
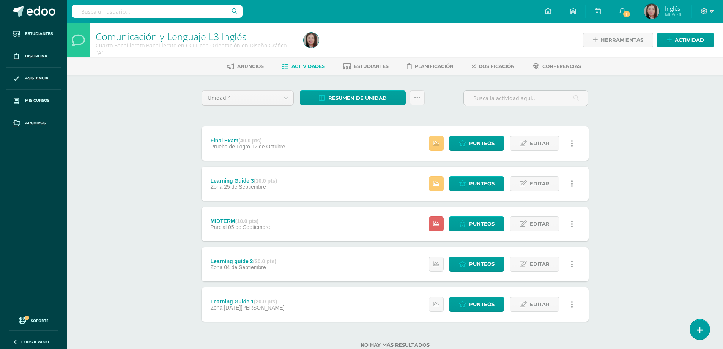
drag, startPoint x: 0, startPoint y: 0, endPoint x: 514, endPoint y: 80, distance: 520.3
click at [514, 80] on div "Unidad 4 Unidad 1 Unidad 2 Unidad 3 Unidad 4 Resumen de unidad Descargar como H…" at bounding box center [394, 223] width 417 height 297
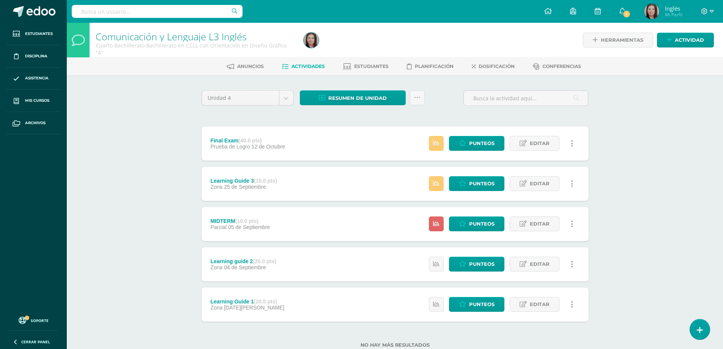
click at [514, 80] on div "Unidad 4 Unidad 1 Unidad 2 Unidad 3 Unidad 4 Resumen de unidad Descargar como H…" at bounding box center [394, 223] width 417 height 297
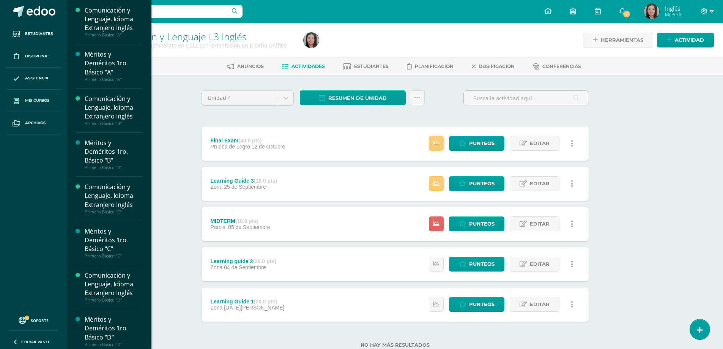
click at [34, 98] on span "Mis cursos" at bounding box center [37, 101] width 24 height 6
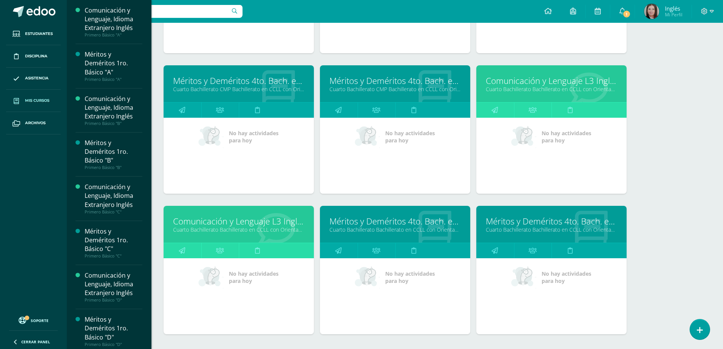
scroll to position [1527, 0]
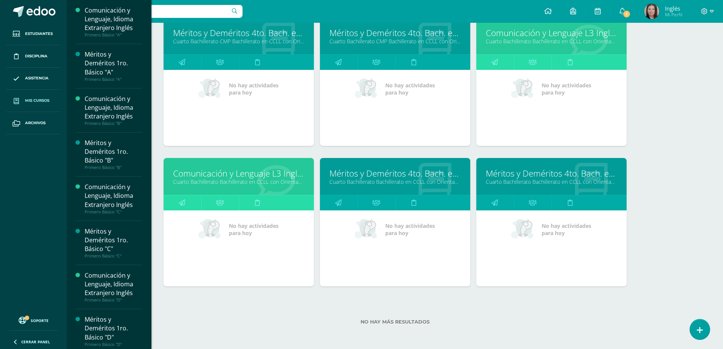
click at [505, 40] on link "Cuarto Bachillerato Bachillerato en CCLL con Orientación en Diseño Gráfico "A"" at bounding box center [551, 41] width 131 height 7
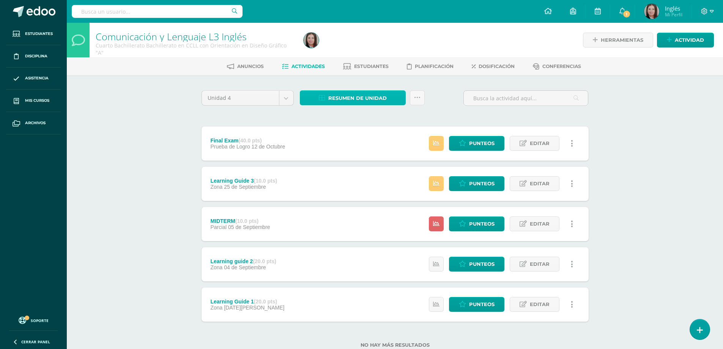
click at [377, 98] on span "Resumen de unidad" at bounding box center [357, 98] width 58 height 14
click at [374, 49] on link "Descargar como HTML" at bounding box center [352, 49] width 81 height 12
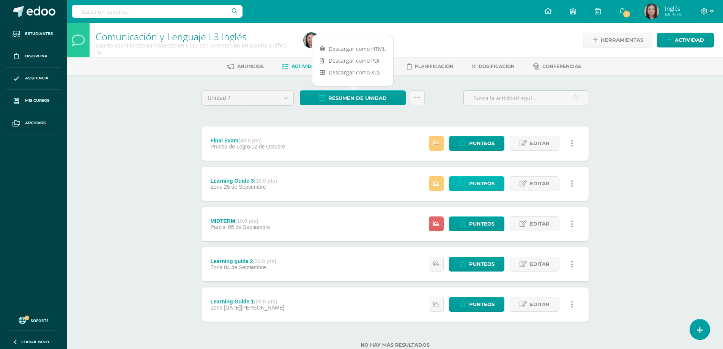
click at [473, 184] on span "Punteos" at bounding box center [481, 183] width 25 height 14
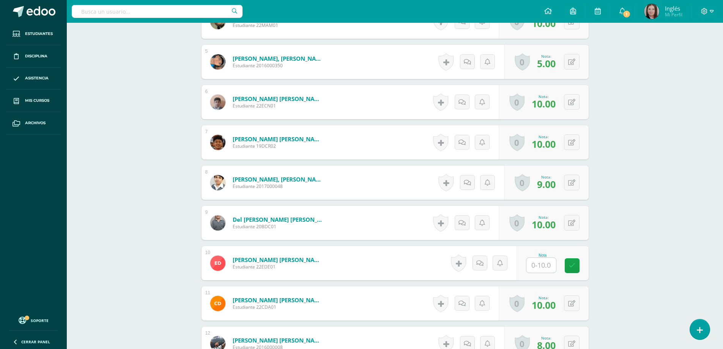
scroll to position [418, 0]
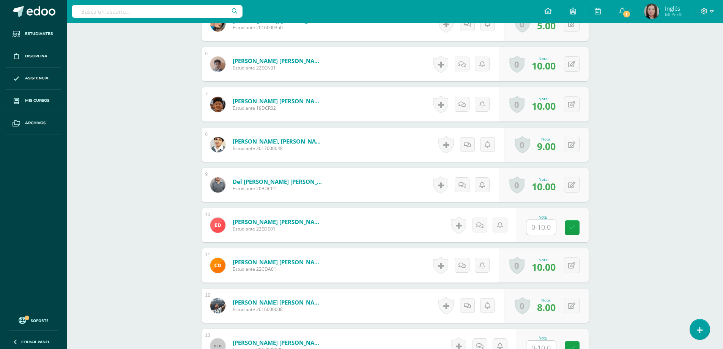
click at [547, 229] on input "text" at bounding box center [541, 227] width 30 height 15
type input "0"
click at [578, 228] on icon at bounding box center [577, 227] width 7 height 6
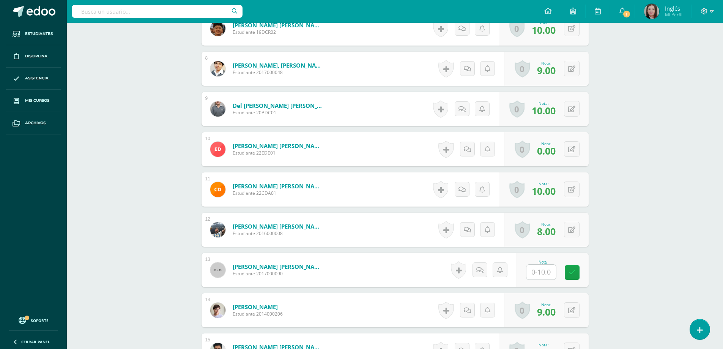
scroll to position [532, 0]
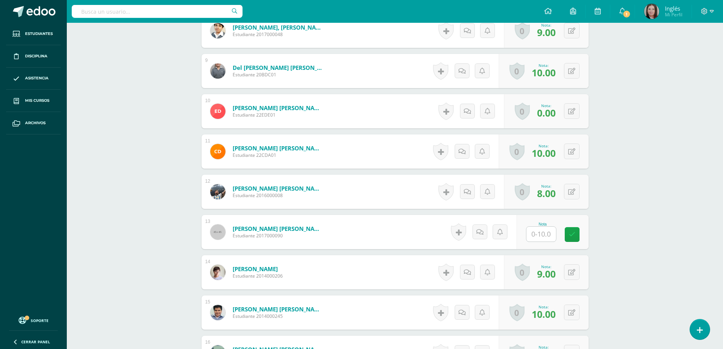
click at [542, 237] on input "text" at bounding box center [541, 233] width 30 height 15
type input "0"
click at [577, 233] on icon at bounding box center [577, 234] width 7 height 6
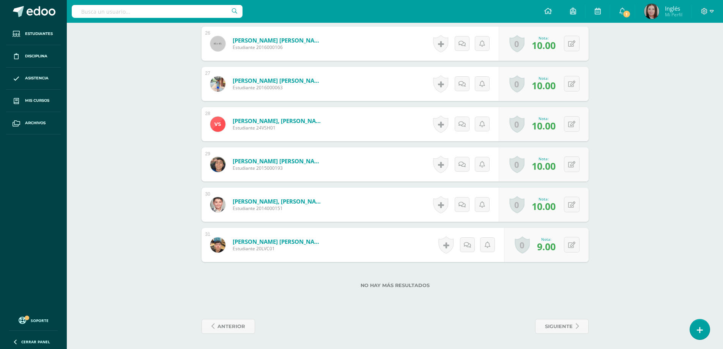
scroll to position [1167, 0]
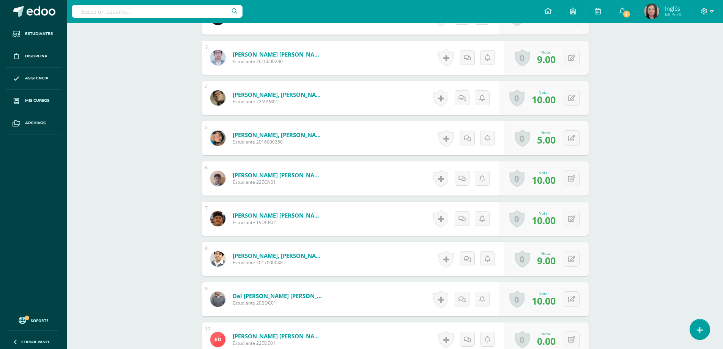
scroll to position [379, 0]
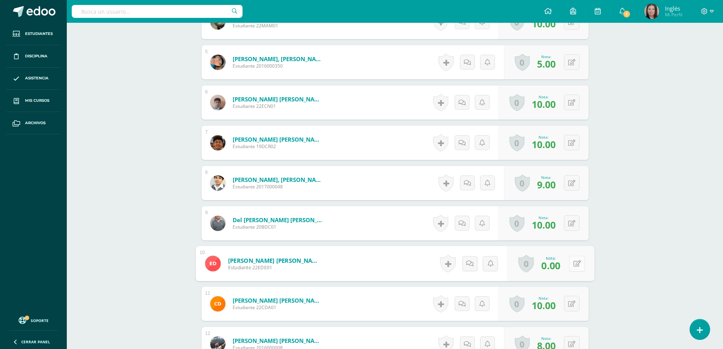
click at [566, 264] on div "0 [GEOGRAPHIC_DATA] Logros obtenidos Aún no hay logros agregados Nota: 0.00" at bounding box center [550, 263] width 87 height 35
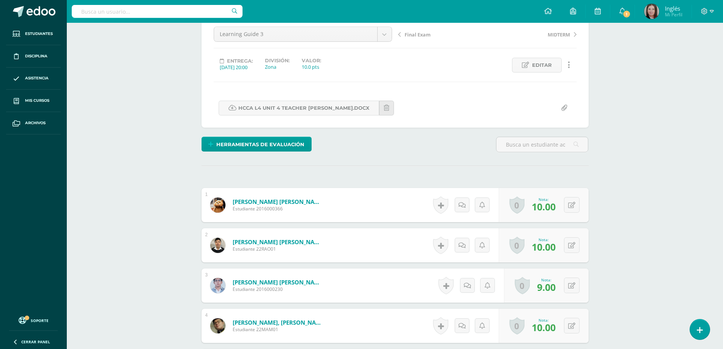
scroll to position [0, 0]
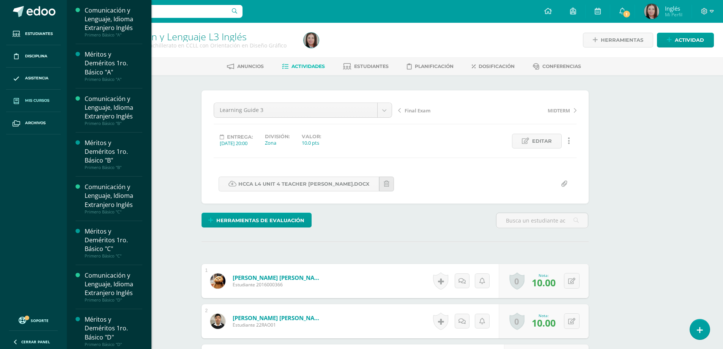
click at [34, 99] on span "Mis cursos" at bounding box center [37, 101] width 24 height 6
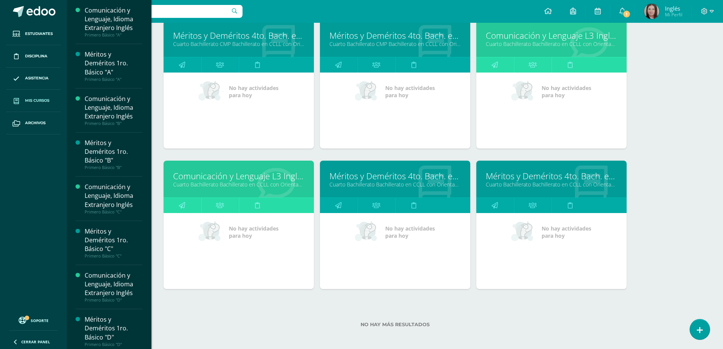
scroll to position [1527, 0]
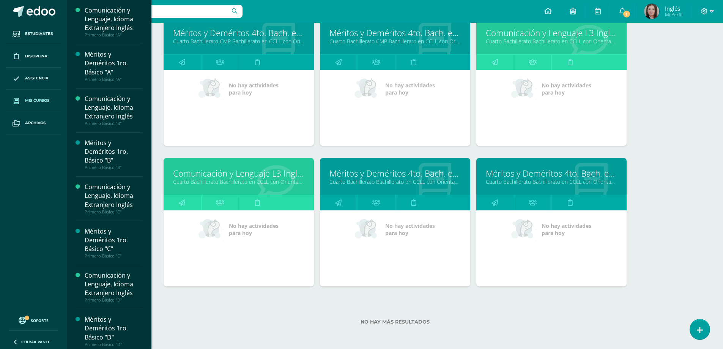
click at [497, 43] on link "Cuarto Bachillerato Bachillerato en CCLL con Orientación en Diseño Gráfico "A"" at bounding box center [551, 41] width 131 height 7
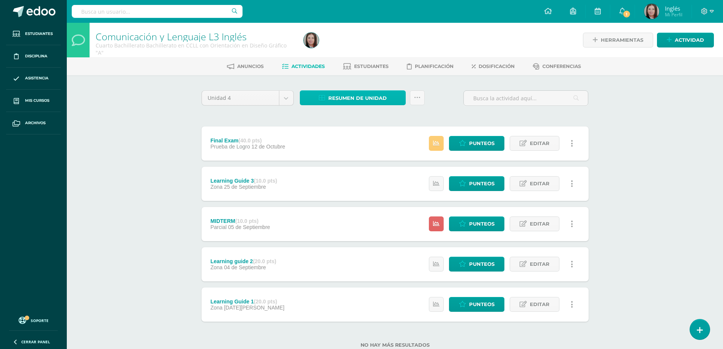
click at [365, 97] on span "Resumen de unidad" at bounding box center [357, 98] width 58 height 14
click at [364, 49] on link "Descargar como HTML" at bounding box center [352, 49] width 81 height 12
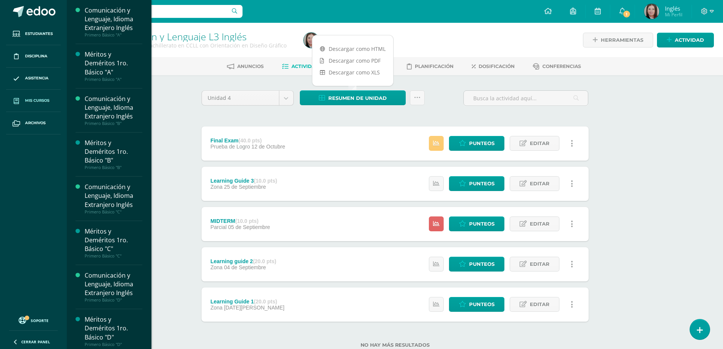
click at [38, 101] on span "Mis cursos" at bounding box center [37, 101] width 24 height 6
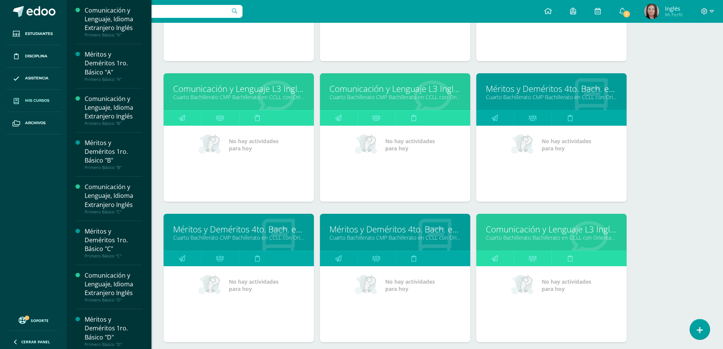
scroll to position [1293, 0]
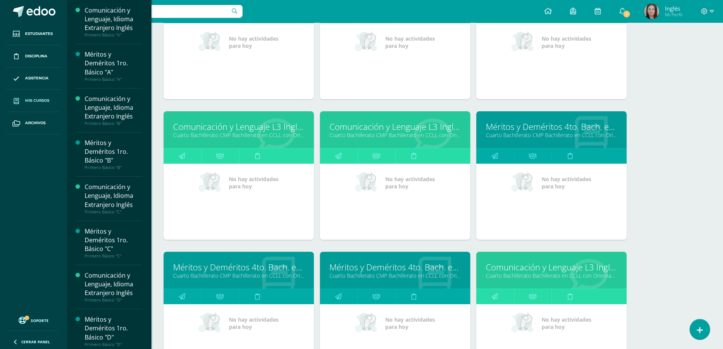
click at [261, 134] on link "Cuarto Bachillerato CMP Bachillerato en CCLL con Orientación en Computación "D"" at bounding box center [238, 134] width 131 height 7
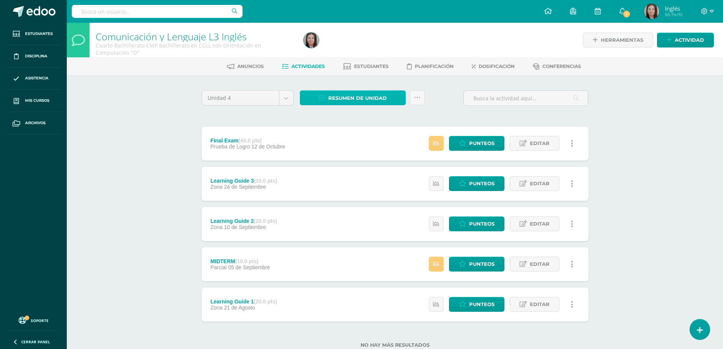
click at [344, 95] on span "Resumen de unidad" at bounding box center [357, 98] width 58 height 14
click at [352, 46] on link "Descargar como HTML" at bounding box center [352, 49] width 81 height 12
